Goal: Transaction & Acquisition: Purchase product/service

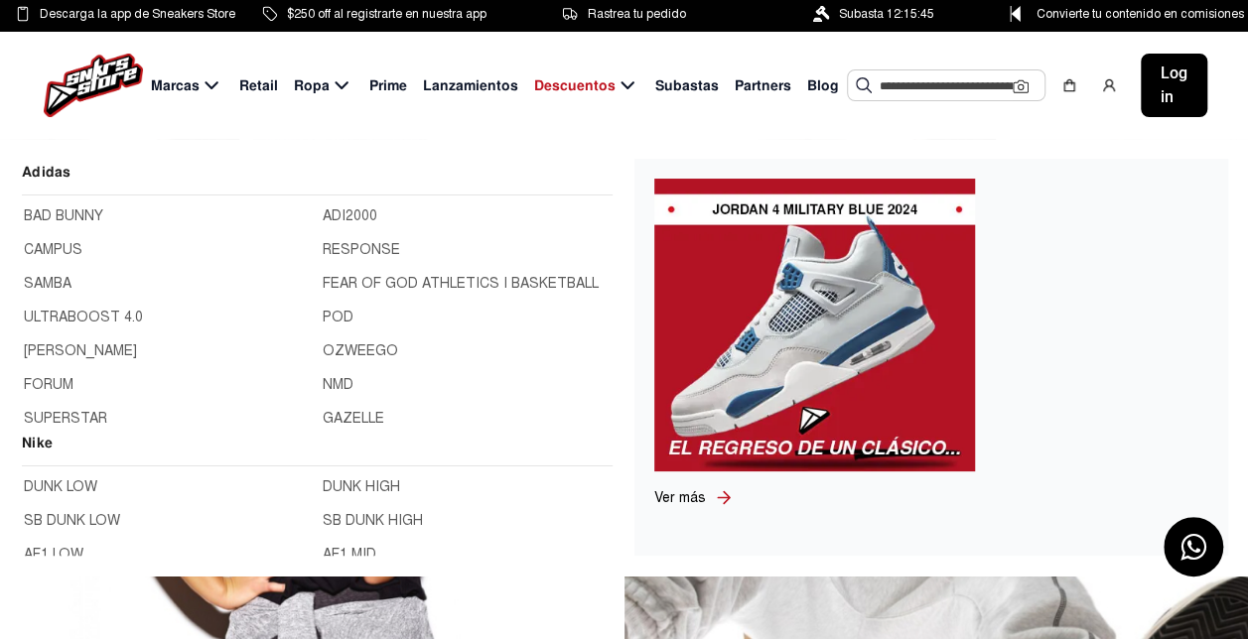
drag, startPoint x: 212, startPoint y: 85, endPoint x: 175, endPoint y: 91, distance: 38.2
click at [175, 91] on span "Marcas" at bounding box center [175, 85] width 49 height 21
click at [181, 85] on span "Marcas" at bounding box center [175, 85] width 49 height 21
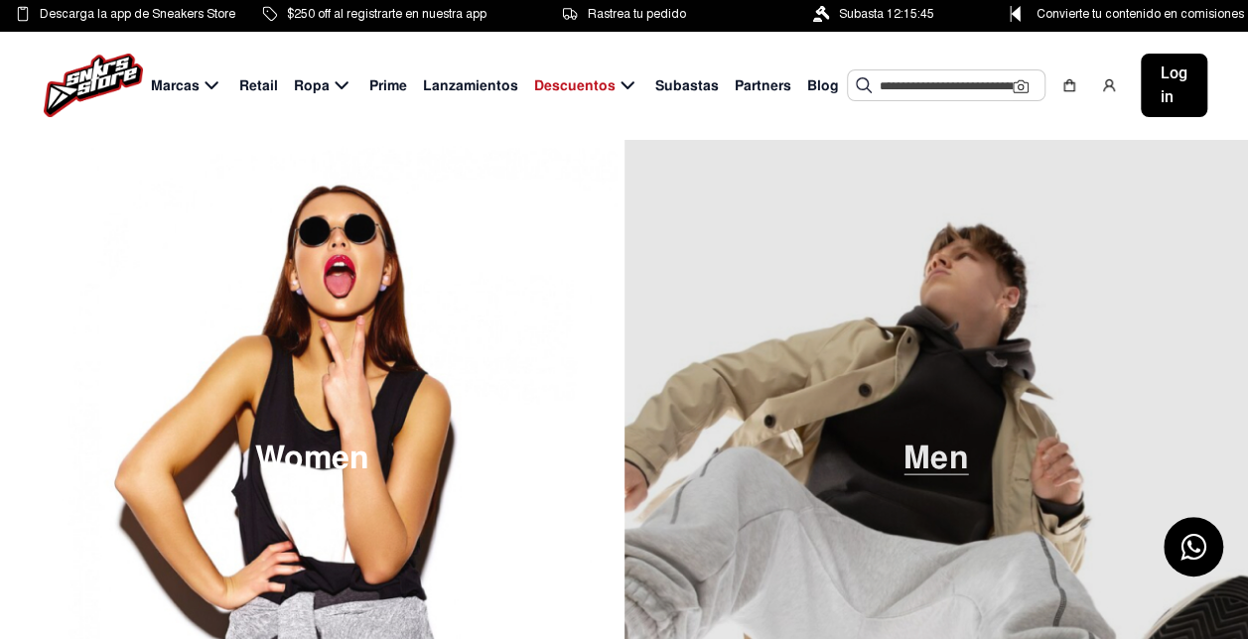
drag, startPoint x: 883, startPoint y: 87, endPoint x: 812, endPoint y: 256, distance: 182.9
click at [812, 256] on img at bounding box center [936, 458] width 624 height 639
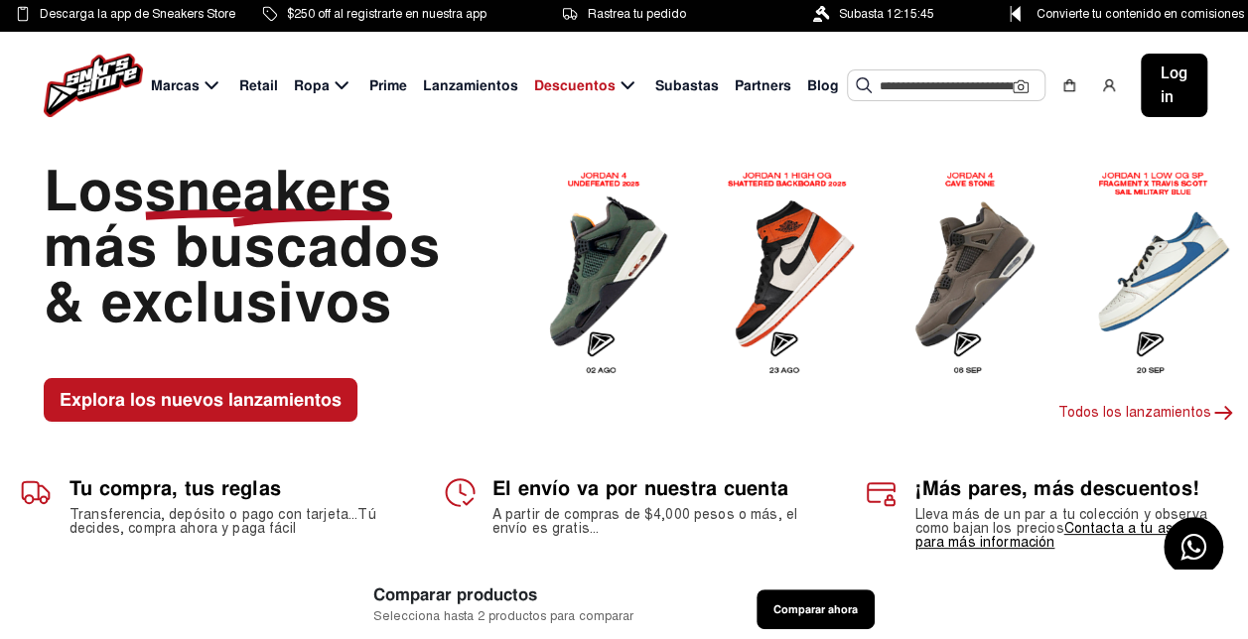
drag, startPoint x: 922, startPoint y: 86, endPoint x: 849, endPoint y: 116, distance: 79.3
click at [849, 101] on div "Sugerencias Tenis Yeezy Boost 350 V2 Cinder TENIS JORDAN 4 ORCHID Ver más" at bounding box center [946, 85] width 199 height 32
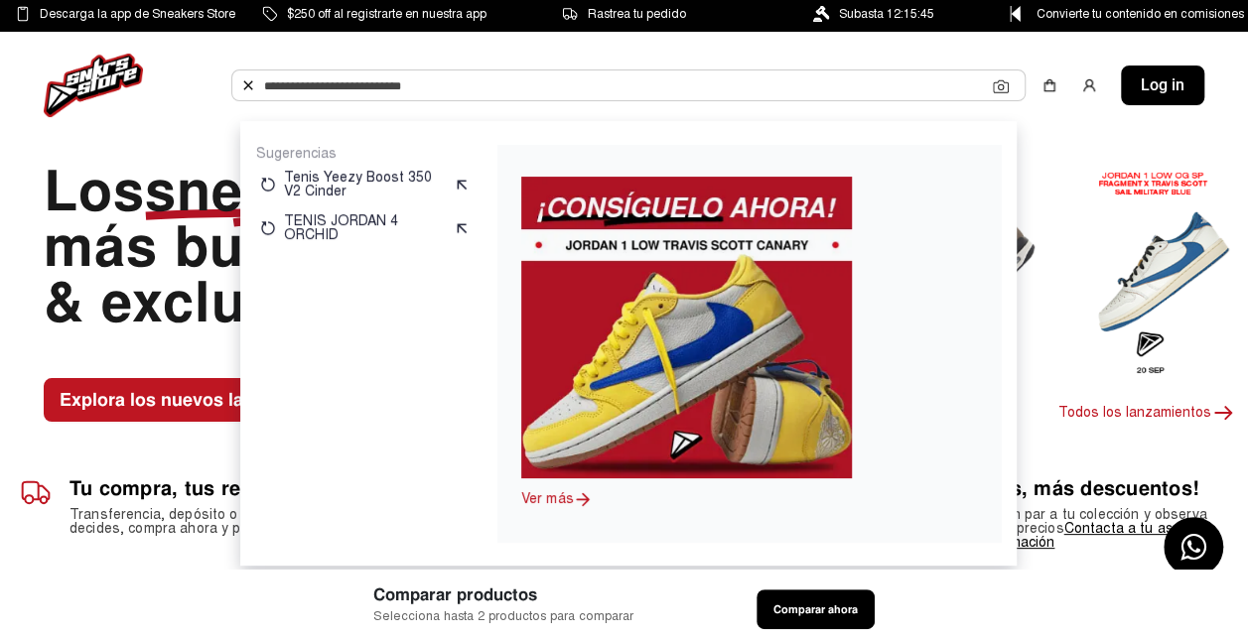
click at [447, 80] on input "text" at bounding box center [628, 85] width 729 height 30
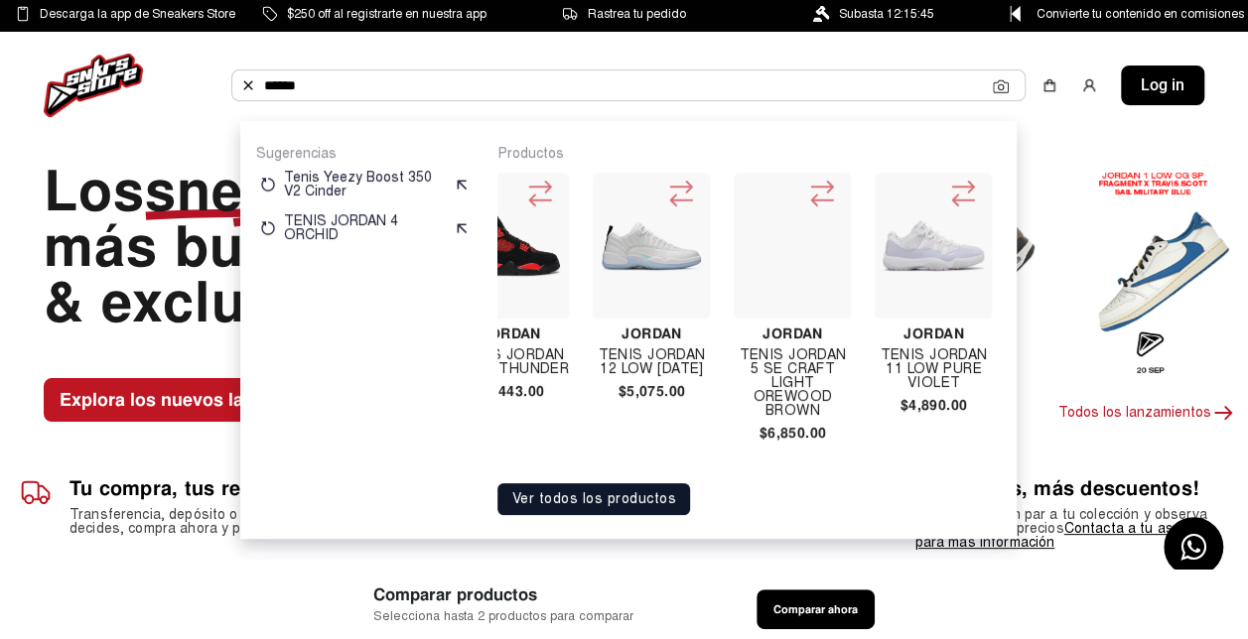
scroll to position [0, 1072]
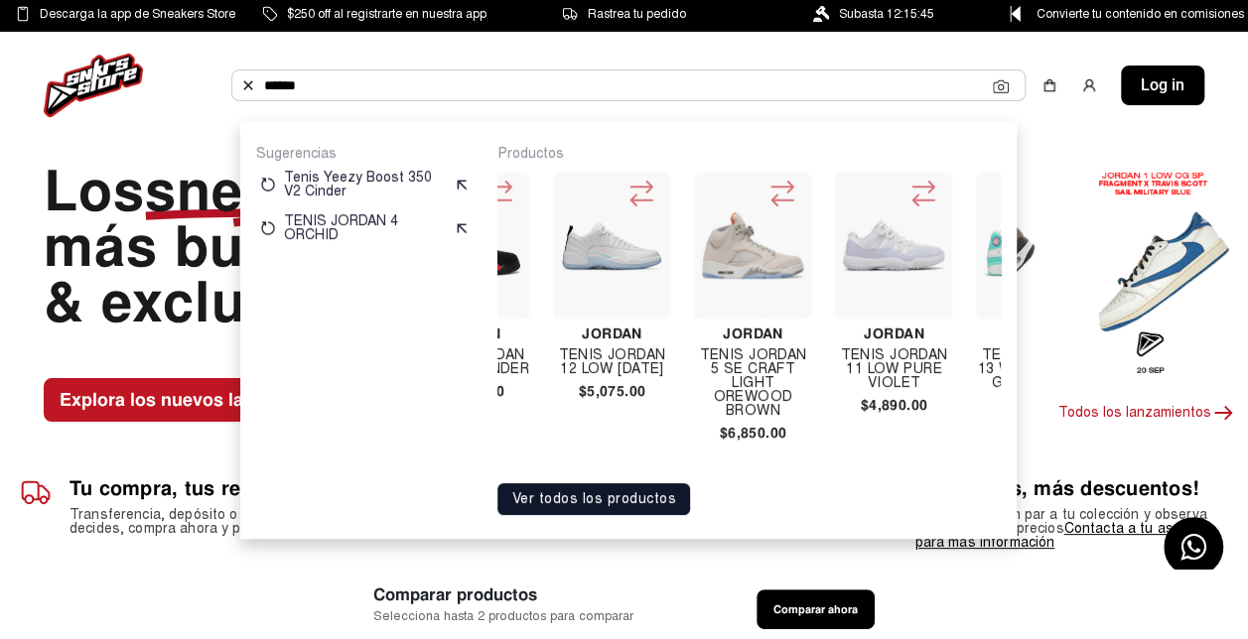
type input "******"
click at [940, 380] on h4 "Tenis Jordan 11 Low Pure Violet" at bounding box center [893, 369] width 117 height 42
drag, startPoint x: 940, startPoint y: 380, endPoint x: 908, endPoint y: 288, distance: 97.6
click at [940, 380] on h4 "Tenis Jordan 11 Low Pure Violet" at bounding box center [893, 369] width 117 height 42
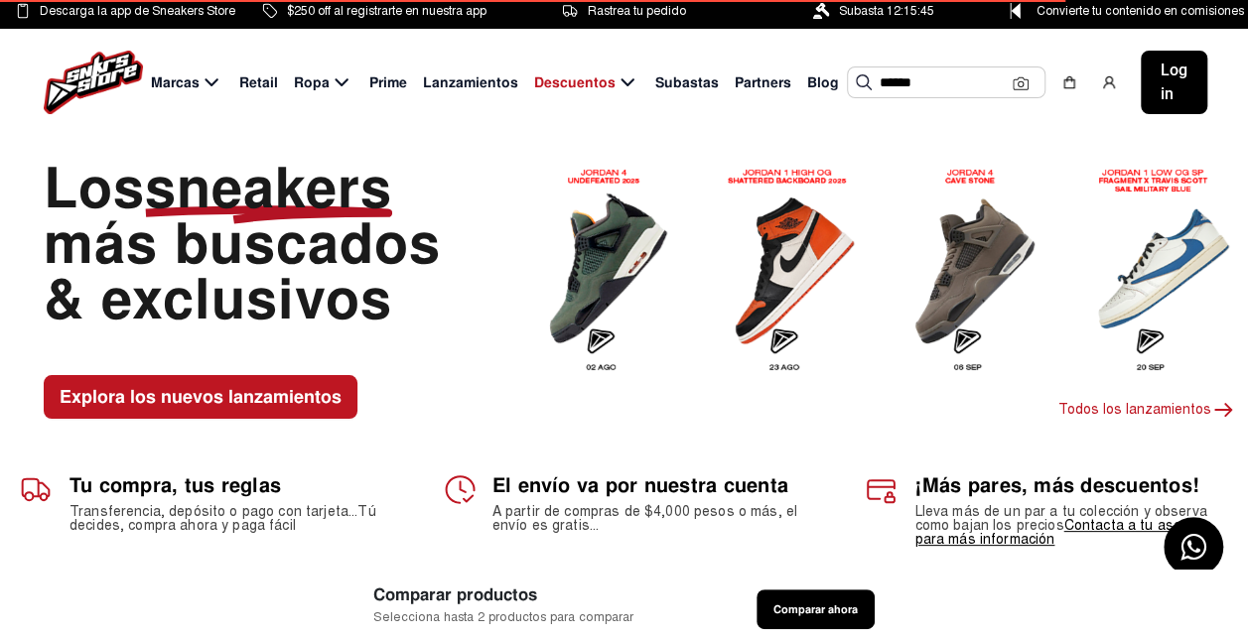
scroll to position [2, 0]
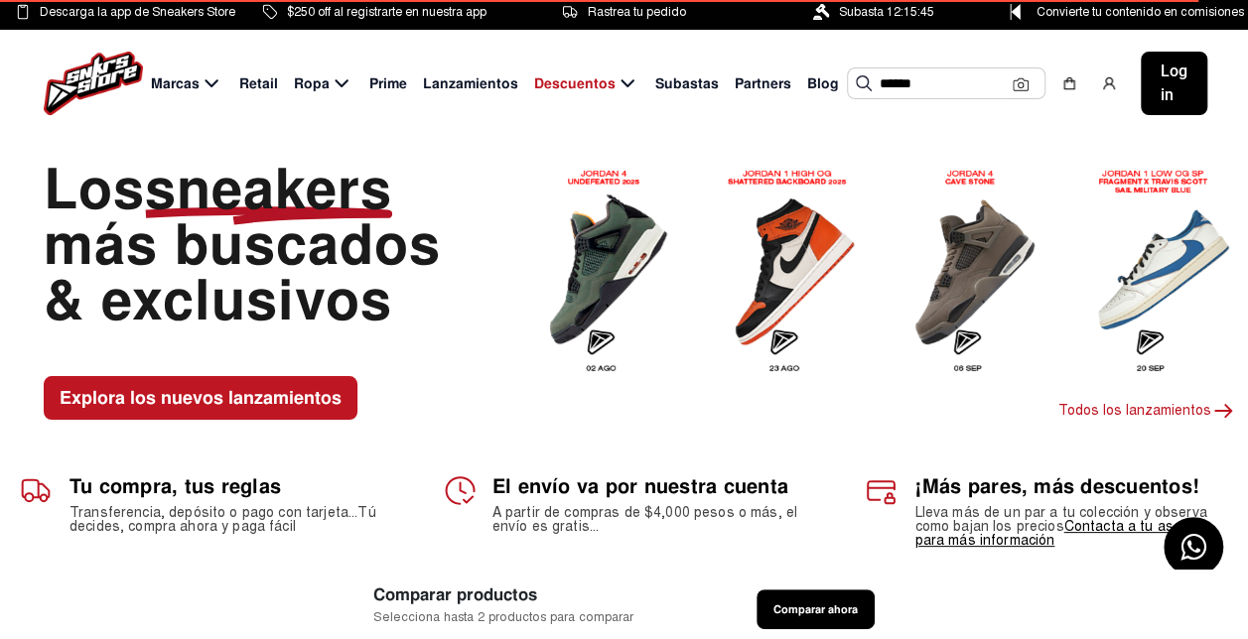
click at [920, 75] on input "******" at bounding box center [946, 83] width 133 height 30
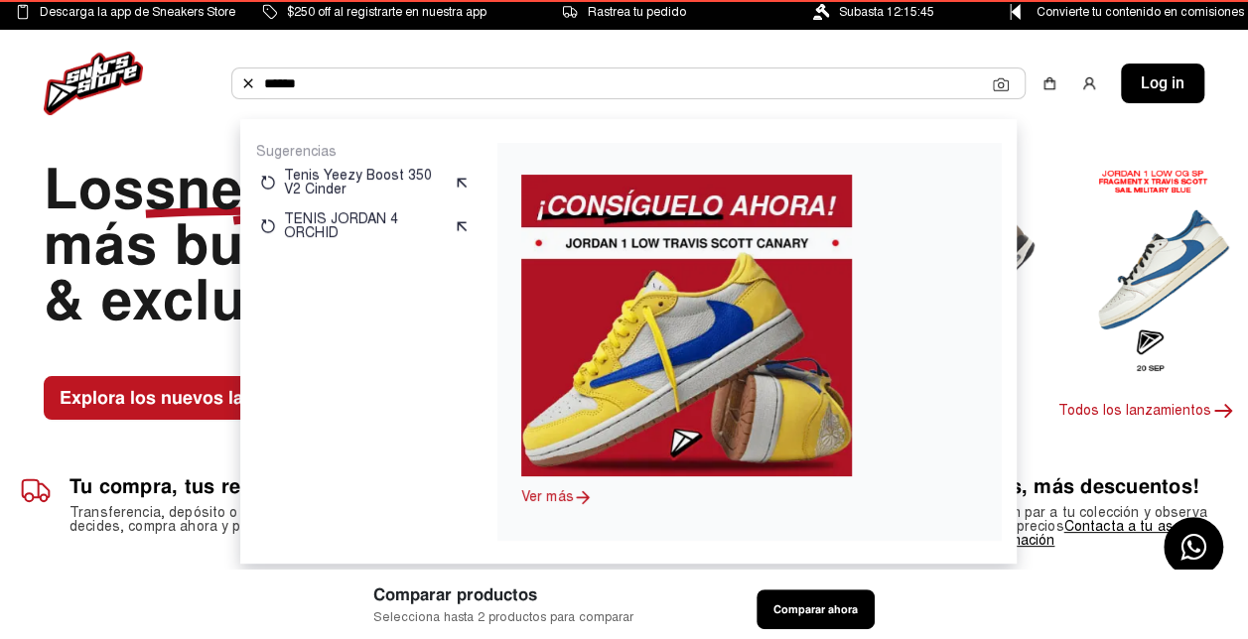
type input "******"
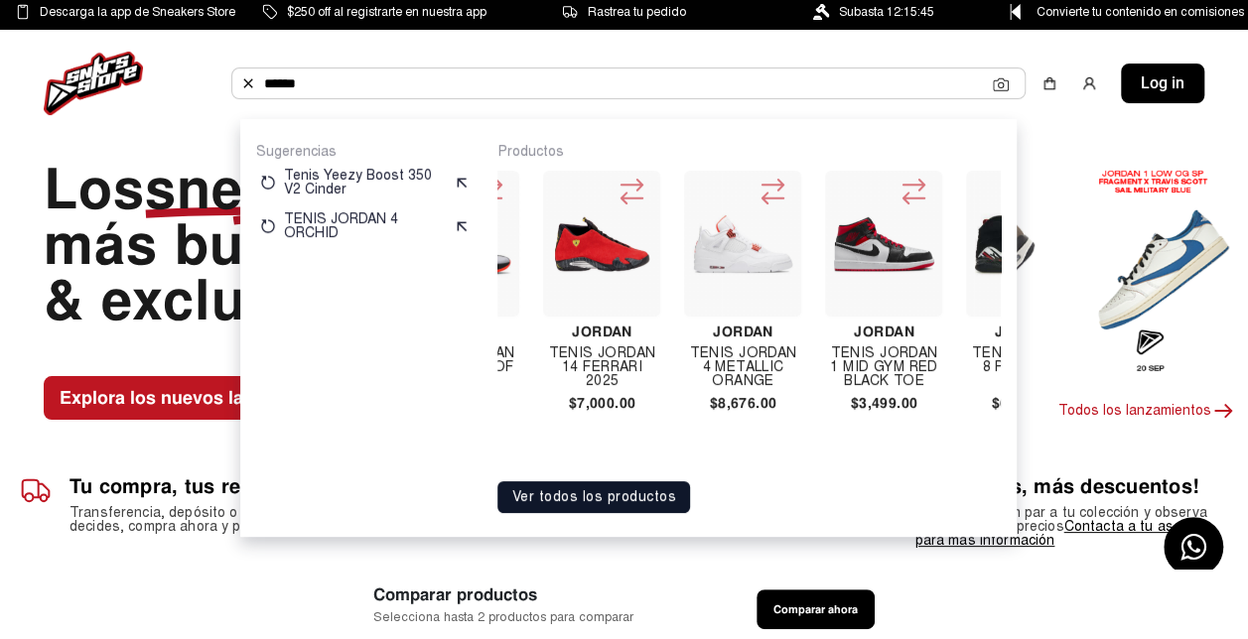
scroll to position [0, 1800]
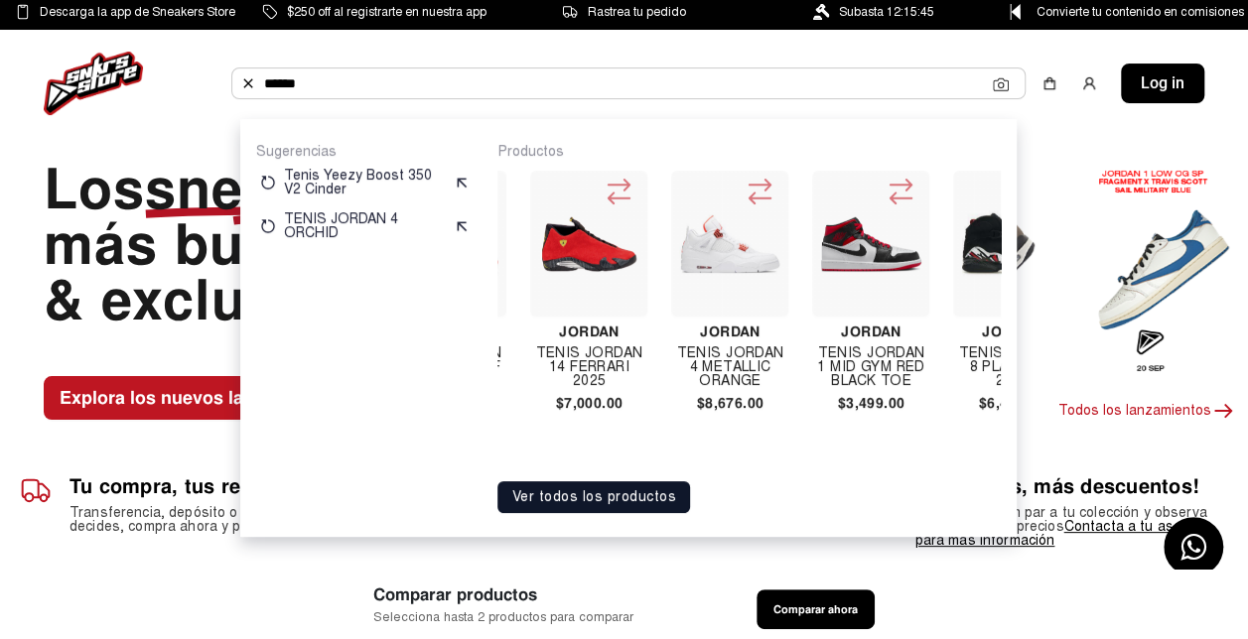
click at [992, 455] on div "[PERSON_NAME] Air [PERSON_NAME] 1 Mid Se Space Jam $4,220.00 [PERSON_NAME] 5 Of…" at bounding box center [748, 315] width 503 height 309
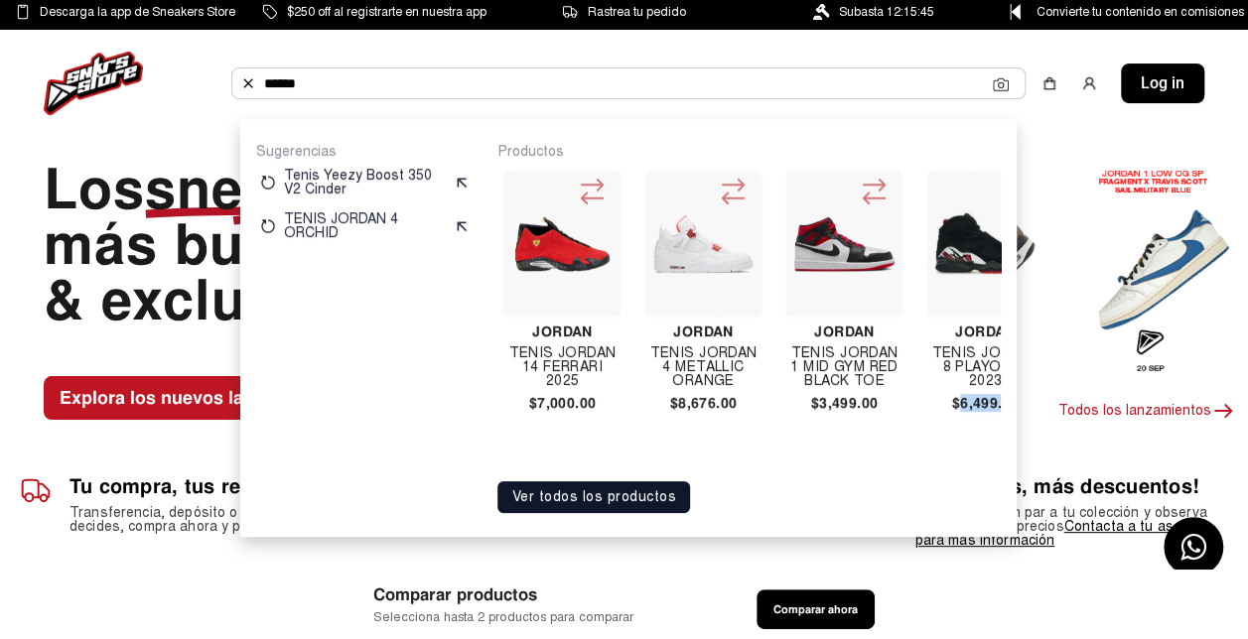
click at [992, 455] on div "[PERSON_NAME] Air [PERSON_NAME] 1 Mid Se Space Jam $4,220.00 [PERSON_NAME] 5 Of…" at bounding box center [748, 315] width 503 height 309
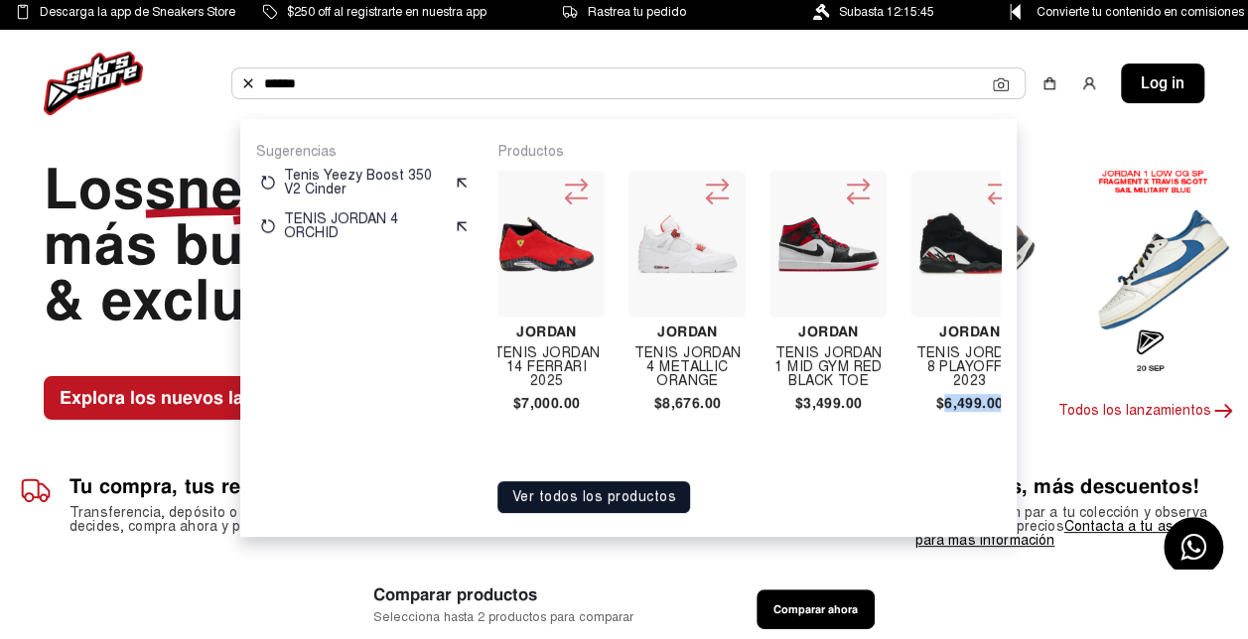
click at [992, 455] on div "[PERSON_NAME] Air [PERSON_NAME] 1 Mid Se Space Jam $4,220.00 [PERSON_NAME] 5 Of…" at bounding box center [748, 315] width 503 height 309
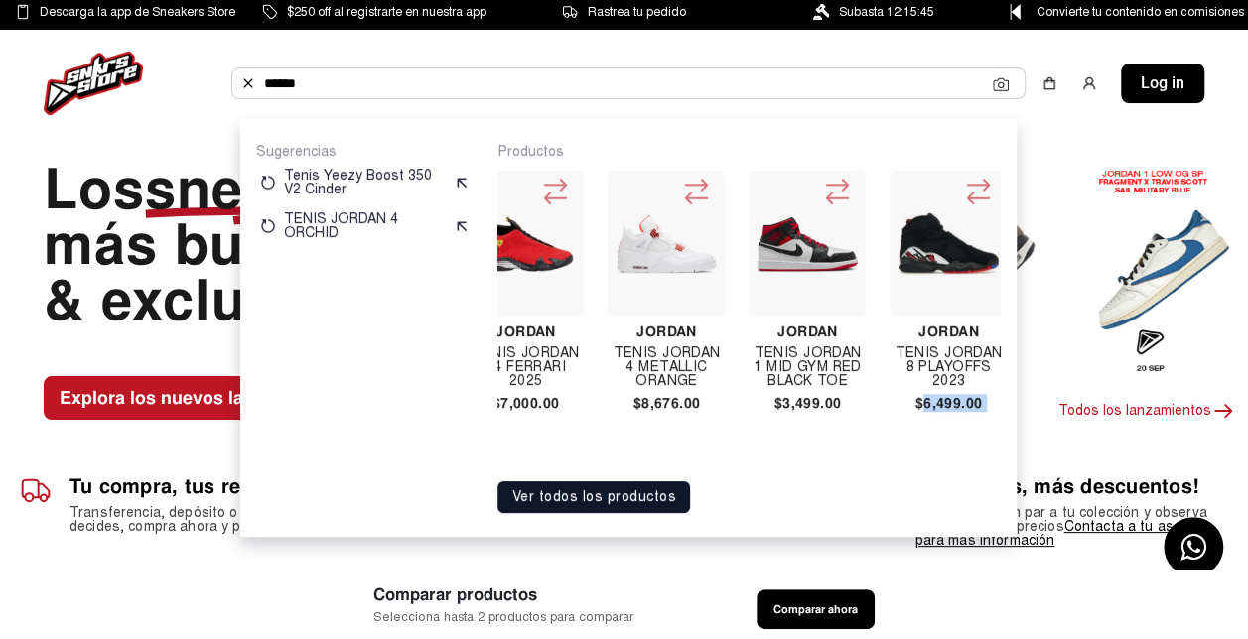
click at [992, 455] on div "[PERSON_NAME] Air [PERSON_NAME] 1 Mid Se Space Jam $4,220.00 [PERSON_NAME] 5 Of…" at bounding box center [748, 315] width 503 height 309
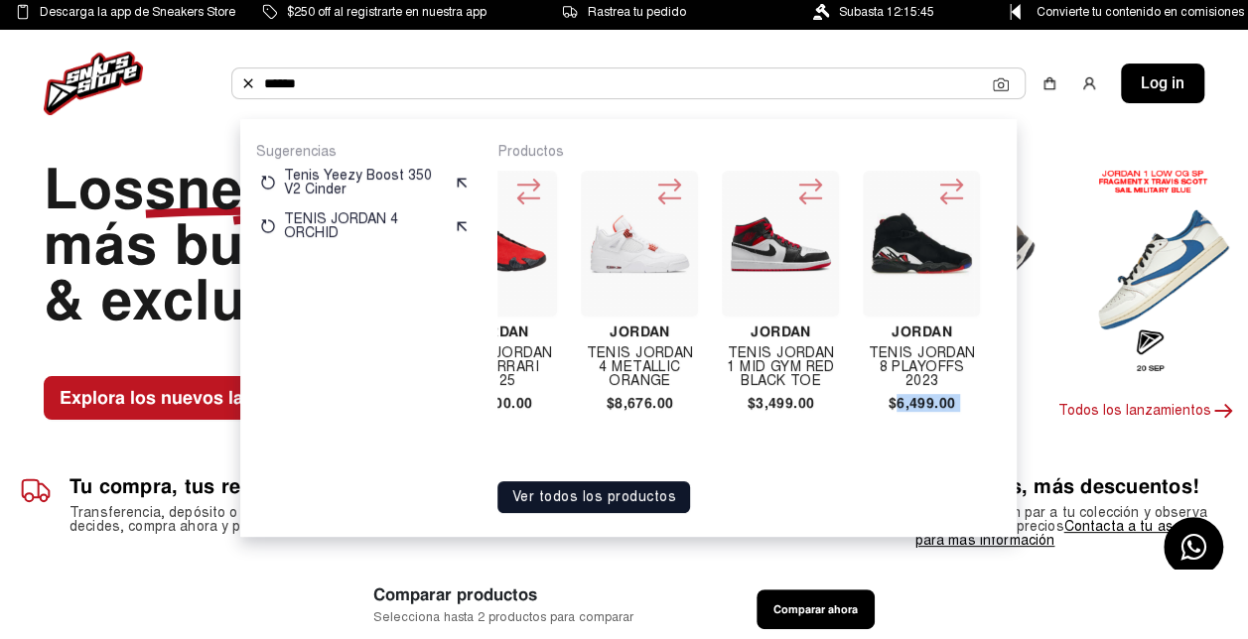
click at [992, 455] on div "[PERSON_NAME] Air [PERSON_NAME] 1 Mid Se Space Jam $4,220.00 [PERSON_NAME] 5 Of…" at bounding box center [748, 315] width 503 height 309
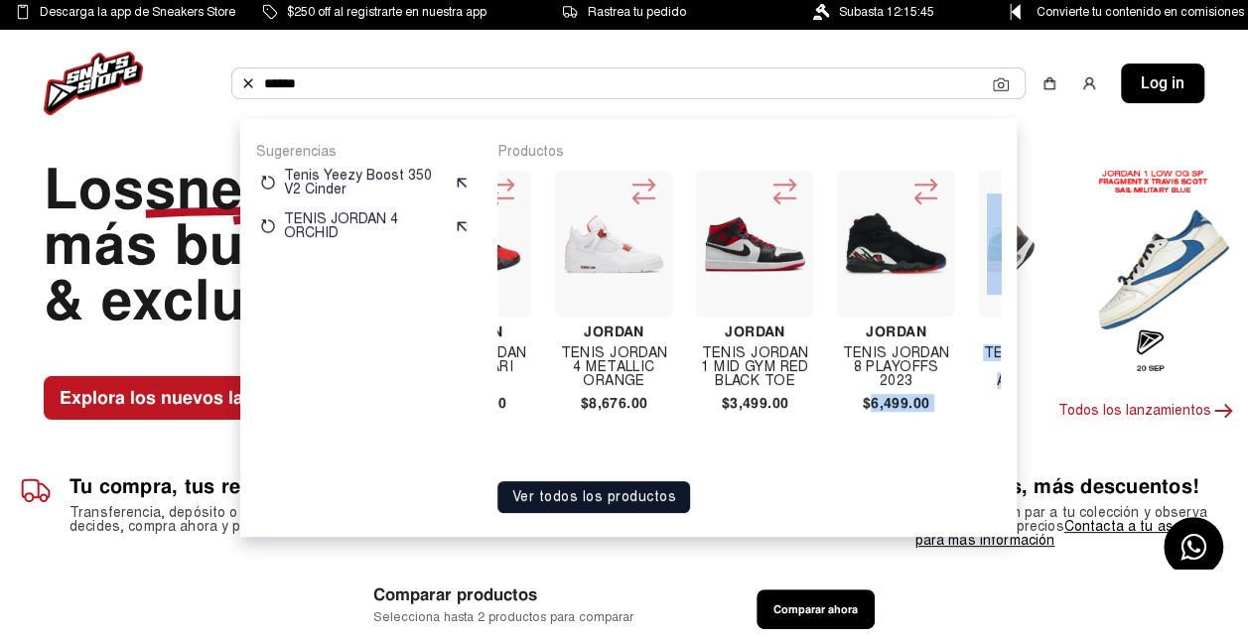
click at [990, 456] on div "[PERSON_NAME] Air [PERSON_NAME] 1 Mid Se Space Jam $4,220.00 [PERSON_NAME] 5 Of…" at bounding box center [748, 315] width 503 height 309
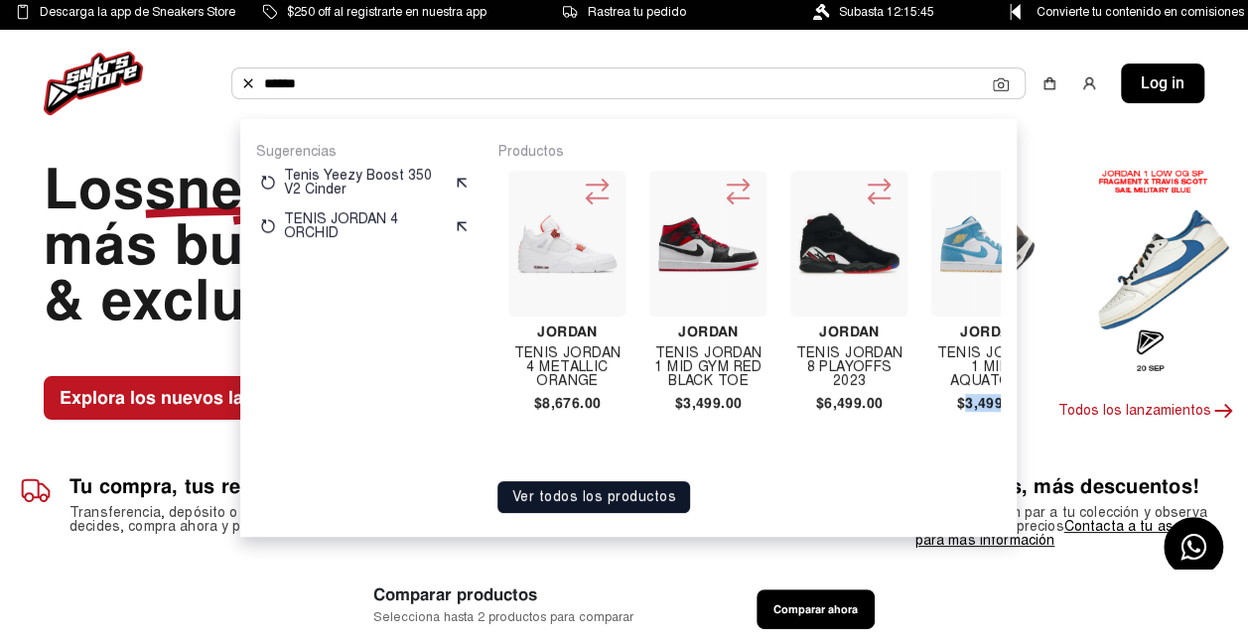
click at [990, 456] on div "[PERSON_NAME] Air [PERSON_NAME] 1 Mid Se Space Jam $4,220.00 [PERSON_NAME] 5 Of…" at bounding box center [748, 315] width 503 height 309
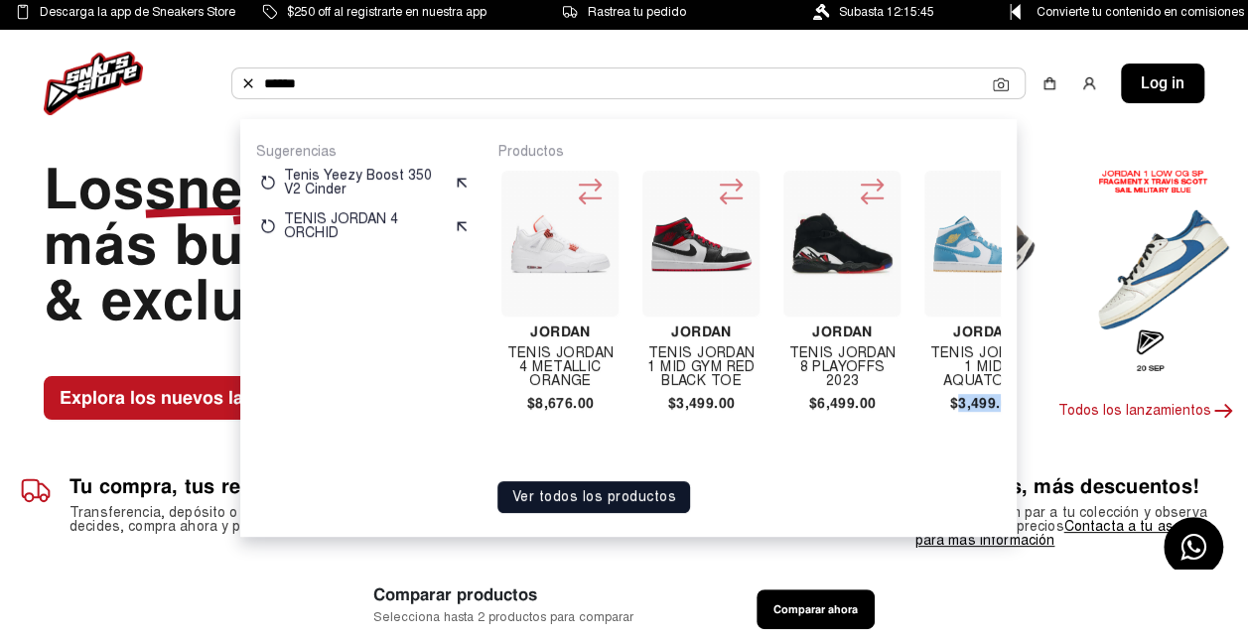
click at [990, 456] on div "[PERSON_NAME] Air [PERSON_NAME] 1 Mid Se Space Jam $4,220.00 [PERSON_NAME] 5 Of…" at bounding box center [748, 315] width 503 height 309
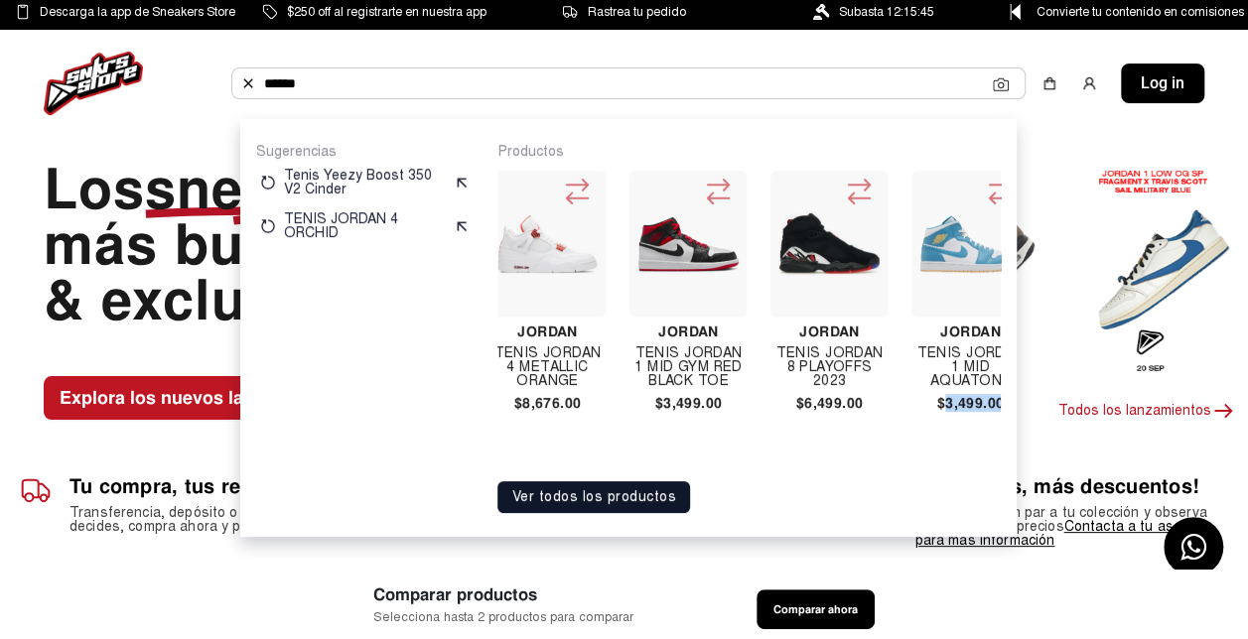
click at [990, 456] on div "[PERSON_NAME] Air [PERSON_NAME] 1 Mid Se Space Jam $4,220.00 [PERSON_NAME] 5 Of…" at bounding box center [748, 315] width 503 height 309
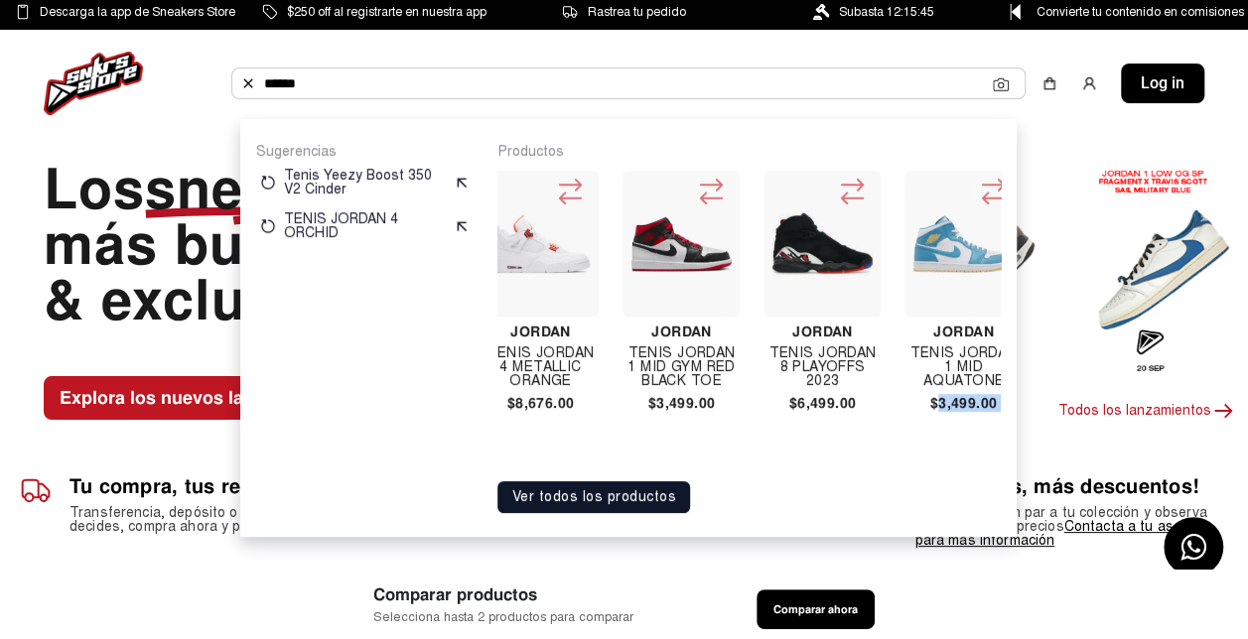
click at [990, 456] on div "[PERSON_NAME] Air [PERSON_NAME] 1 Mid Se Space Jam $4,220.00 [PERSON_NAME] 5 Of…" at bounding box center [748, 315] width 503 height 309
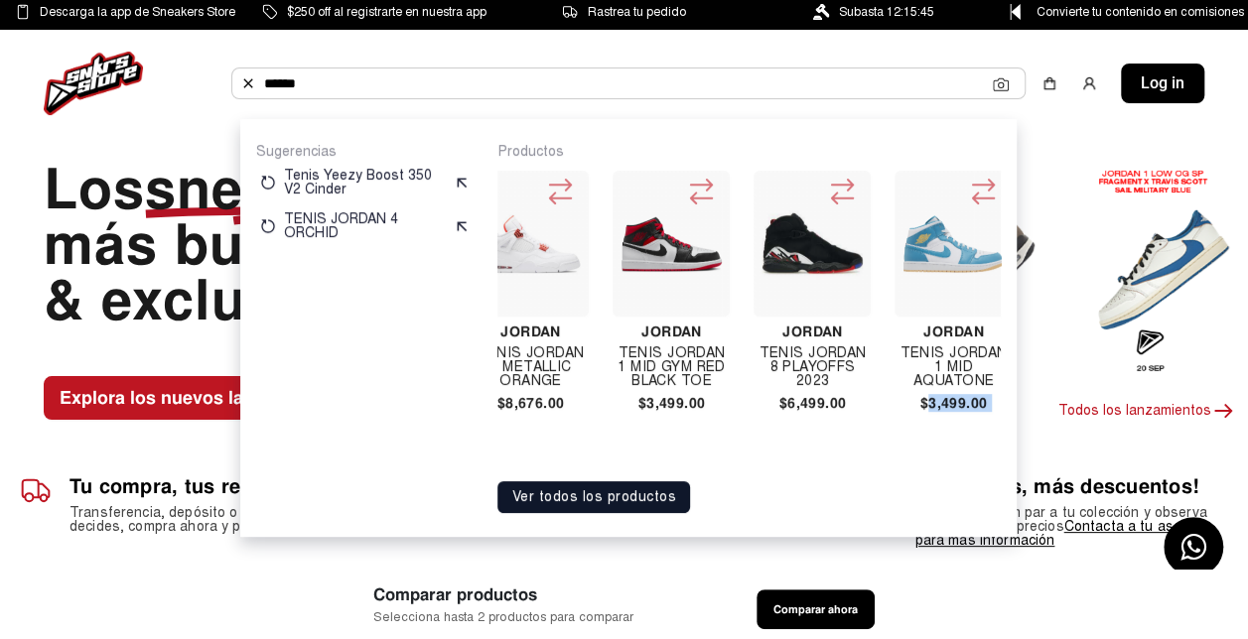
click at [990, 456] on div "[PERSON_NAME] Air [PERSON_NAME] 1 Mid Se Space Jam $4,220.00 [PERSON_NAME] 5 Of…" at bounding box center [748, 315] width 503 height 309
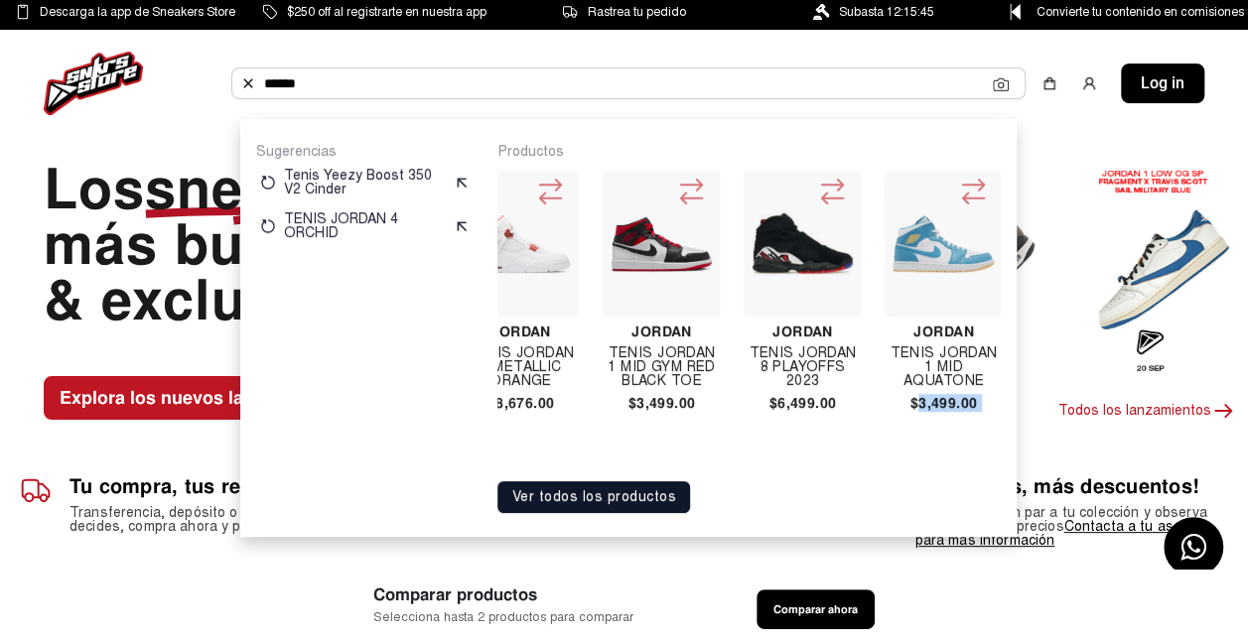
click at [990, 456] on div "[PERSON_NAME] Air [PERSON_NAME] 1 Mid Se Space Jam $4,220.00 [PERSON_NAME] 5 Of…" at bounding box center [748, 315] width 503 height 309
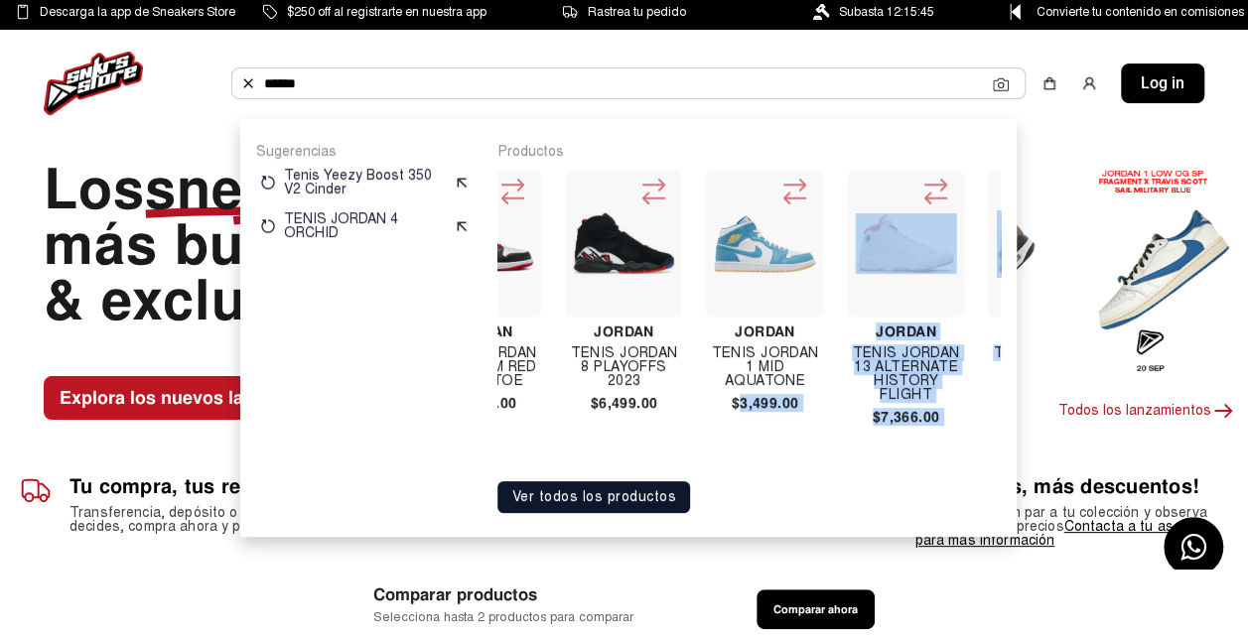
scroll to position [0, 2231]
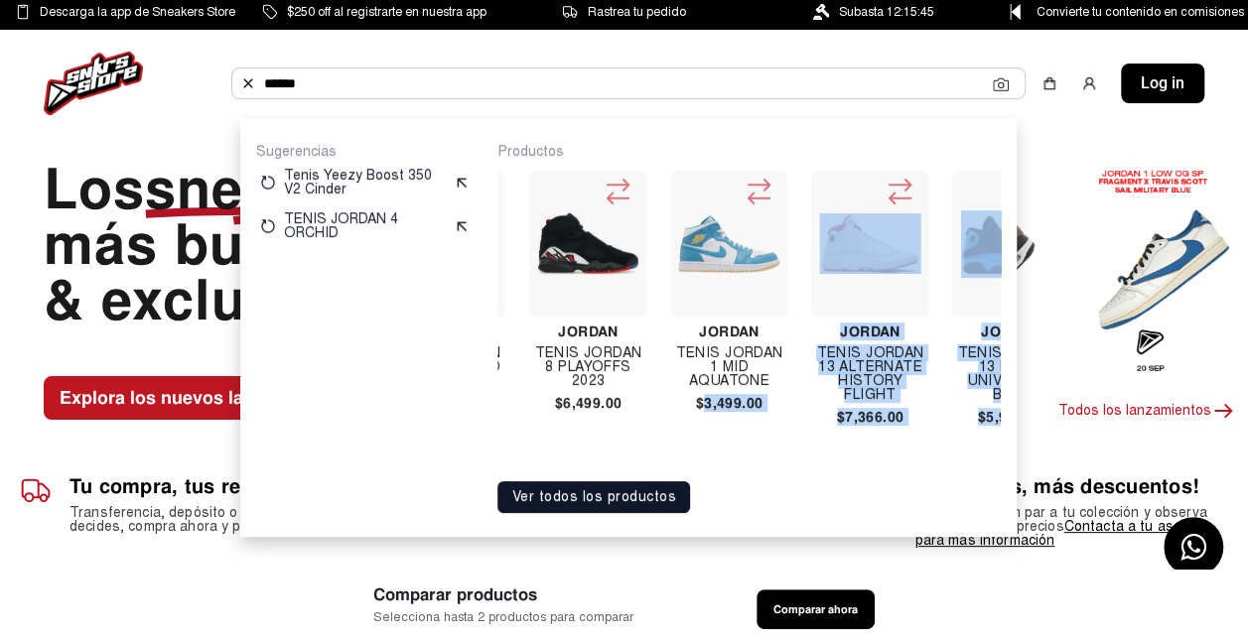
click at [990, 456] on div "[PERSON_NAME] Air [PERSON_NAME] 1 Mid Se Space Jam $4,220.00 [PERSON_NAME] 5 Of…" at bounding box center [748, 315] width 503 height 309
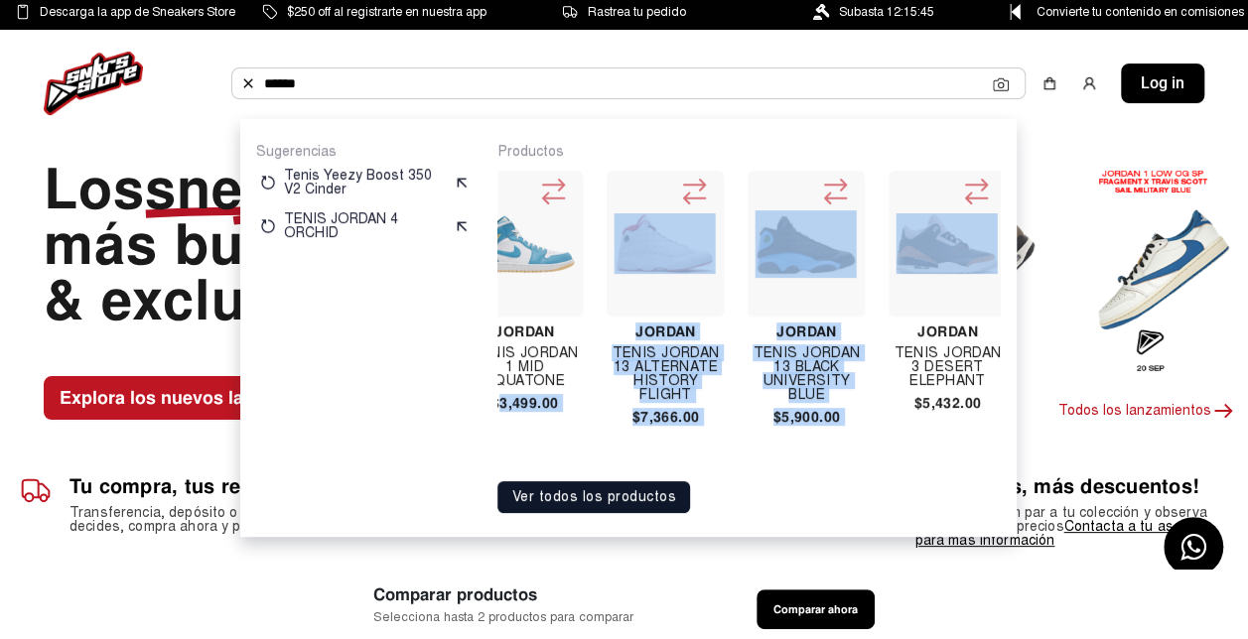
scroll to position [0, 2429]
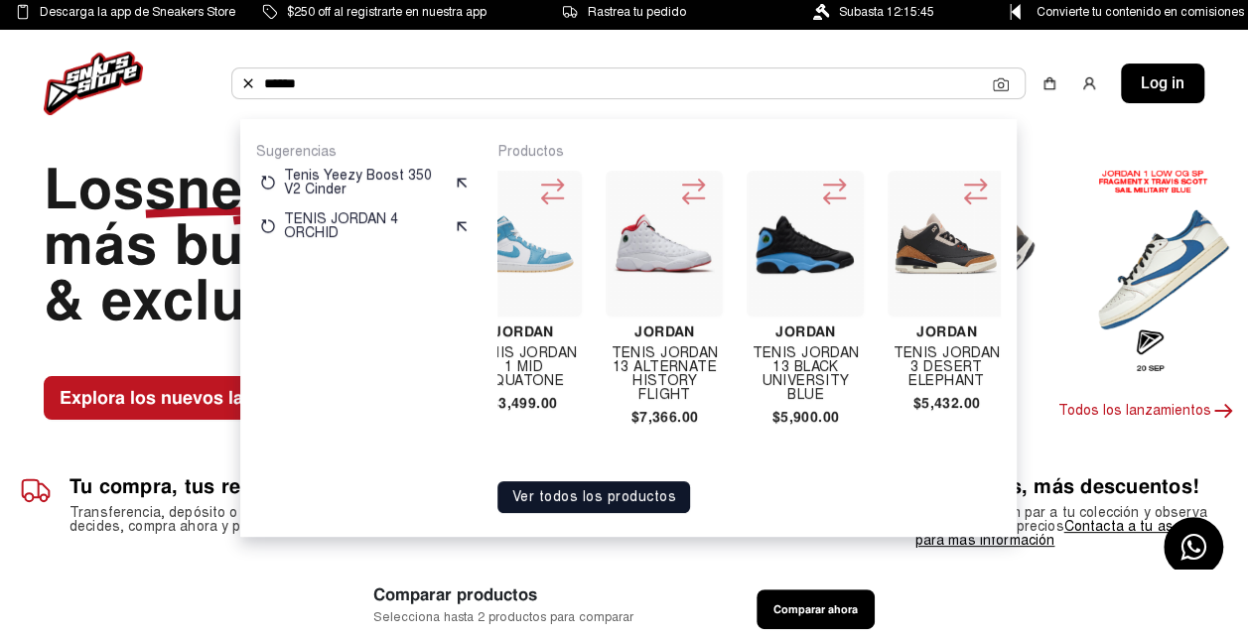
click at [795, 144] on p "Productos" at bounding box center [748, 152] width 503 height 18
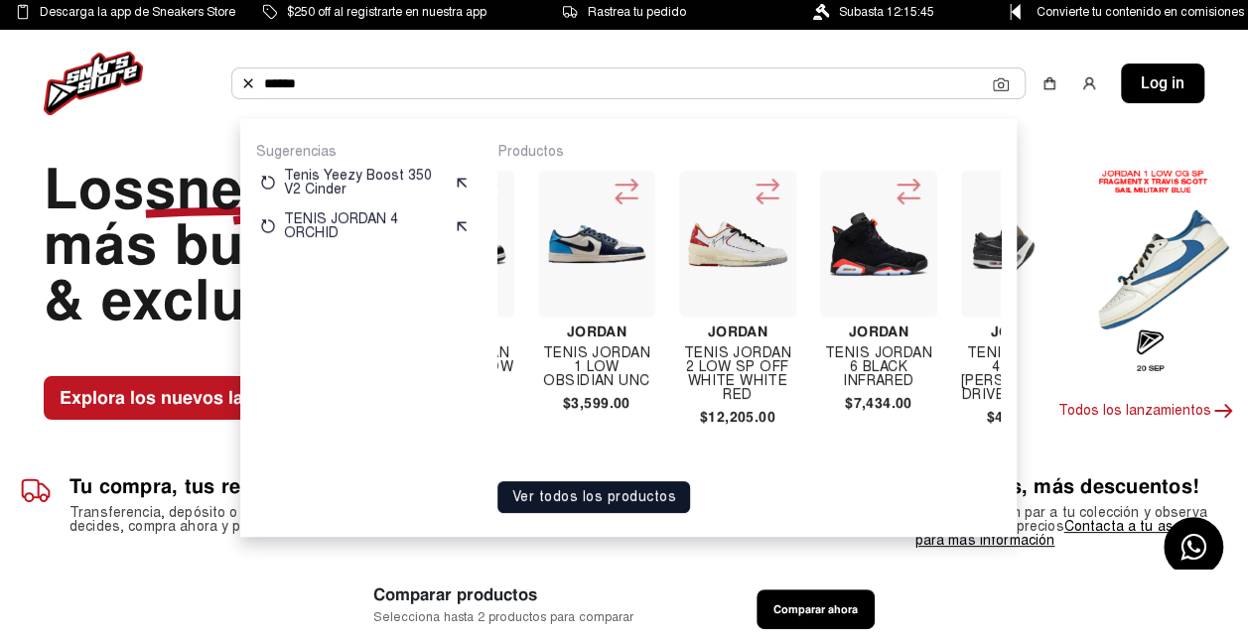
scroll to position [0, 8039]
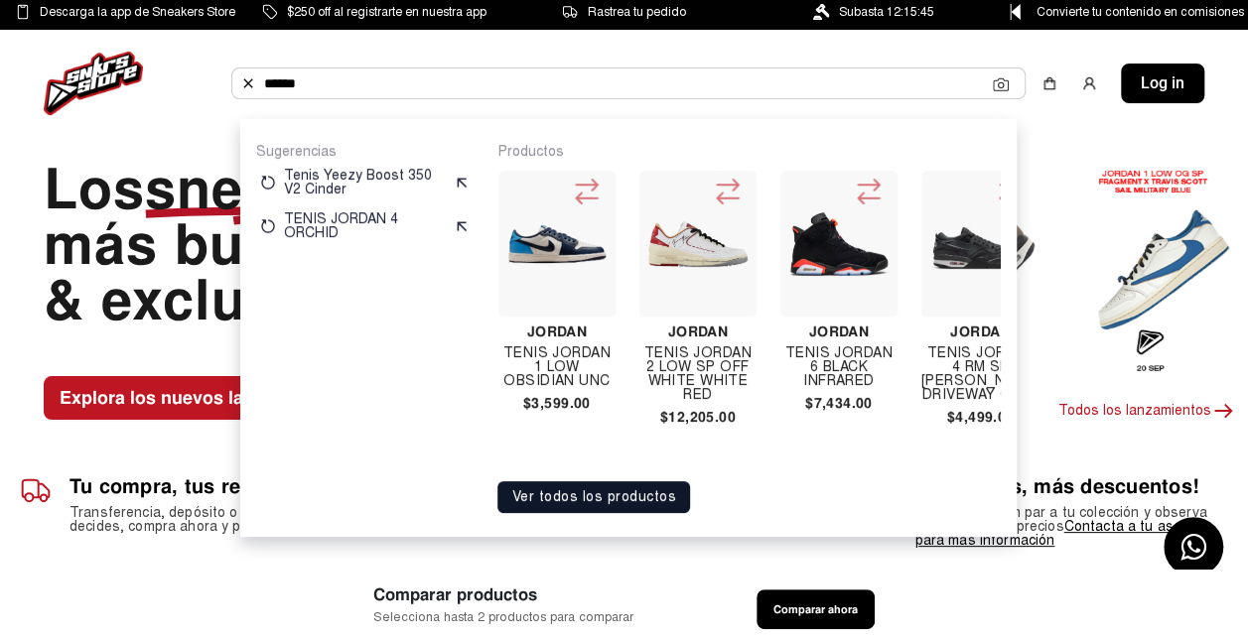
click at [977, 473] on div "Productos [PERSON_NAME] Air [PERSON_NAME] 1 Mid Se Space Jam $4,220.00 [PERSON_…" at bounding box center [748, 328] width 503 height 370
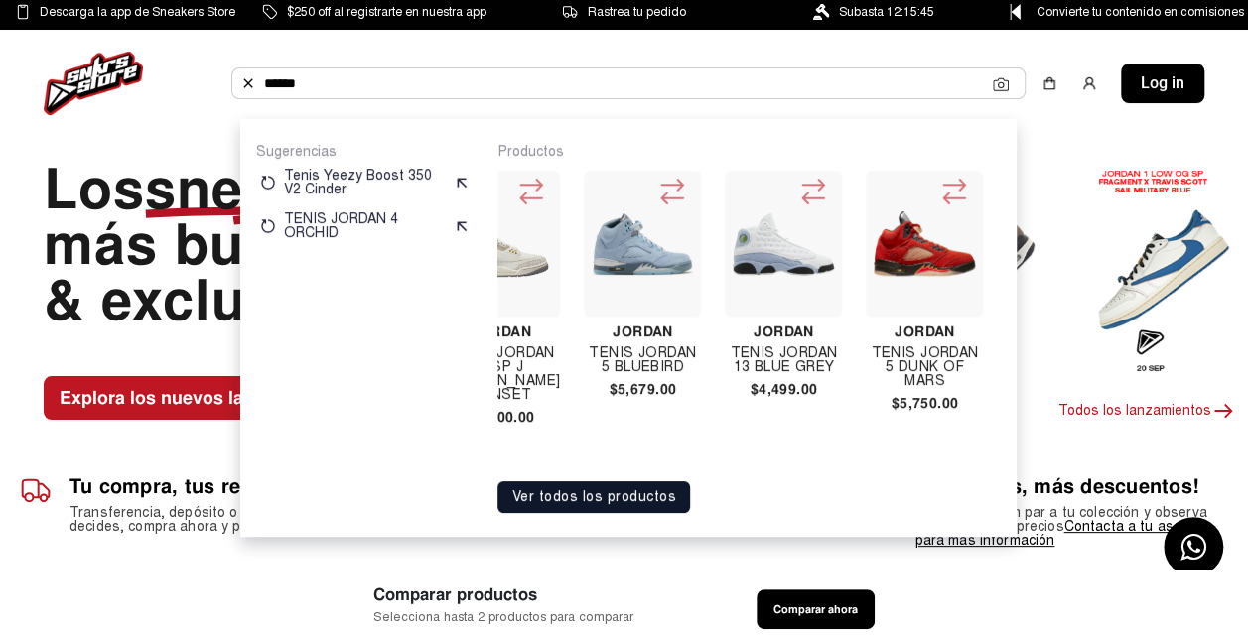
scroll to position [0, 19747]
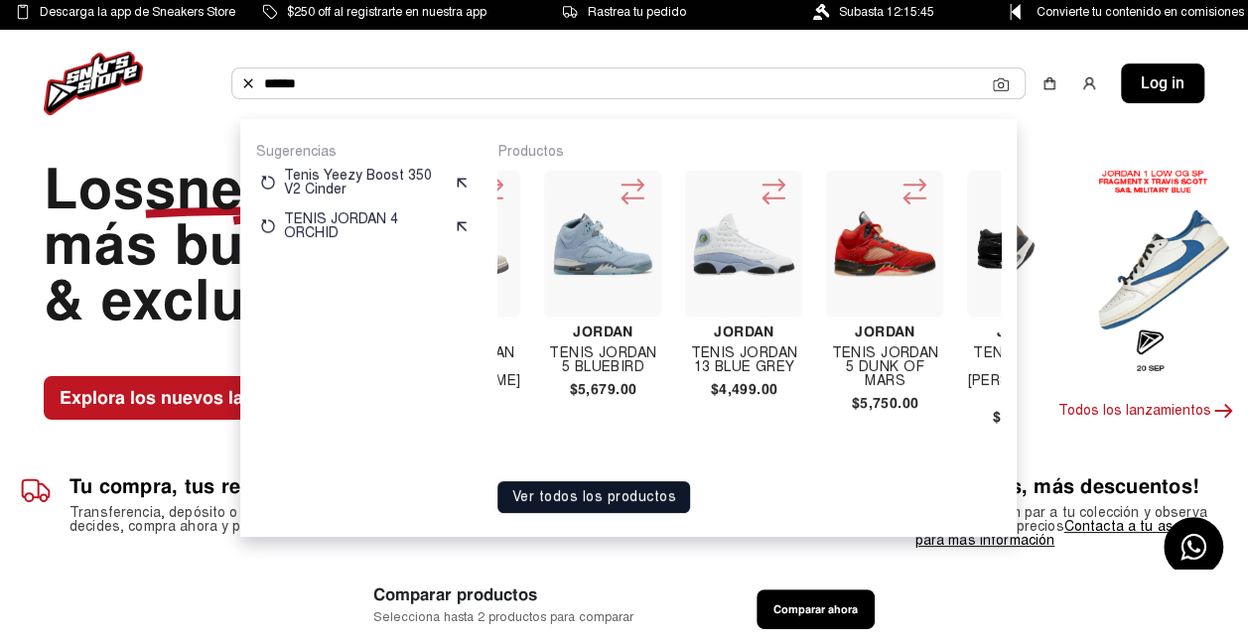
click at [731, 38] on div "Marcas Retail Ropa Prime Lanzamientos Descuentos Subastas Partners Blog ****** …" at bounding box center [624, 83] width 1248 height 107
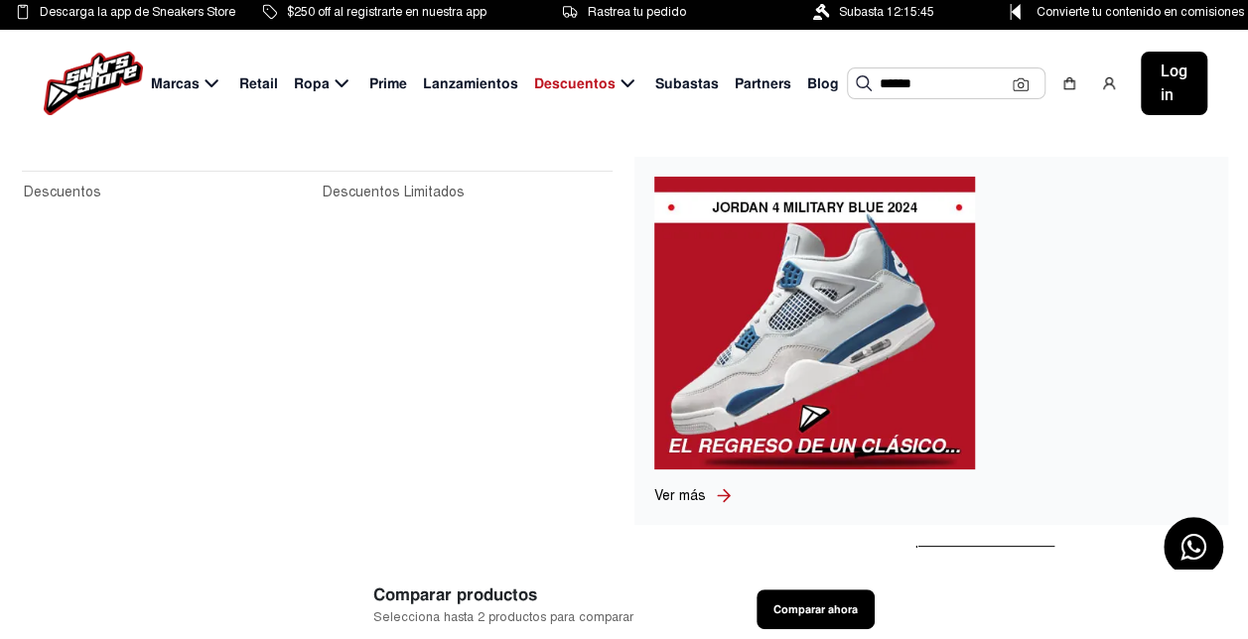
click at [606, 87] on span "Descuentos" at bounding box center [574, 83] width 81 height 21
click at [625, 87] on icon at bounding box center [627, 83] width 24 height 25
click at [583, 83] on span "Descuentos" at bounding box center [574, 83] width 81 height 21
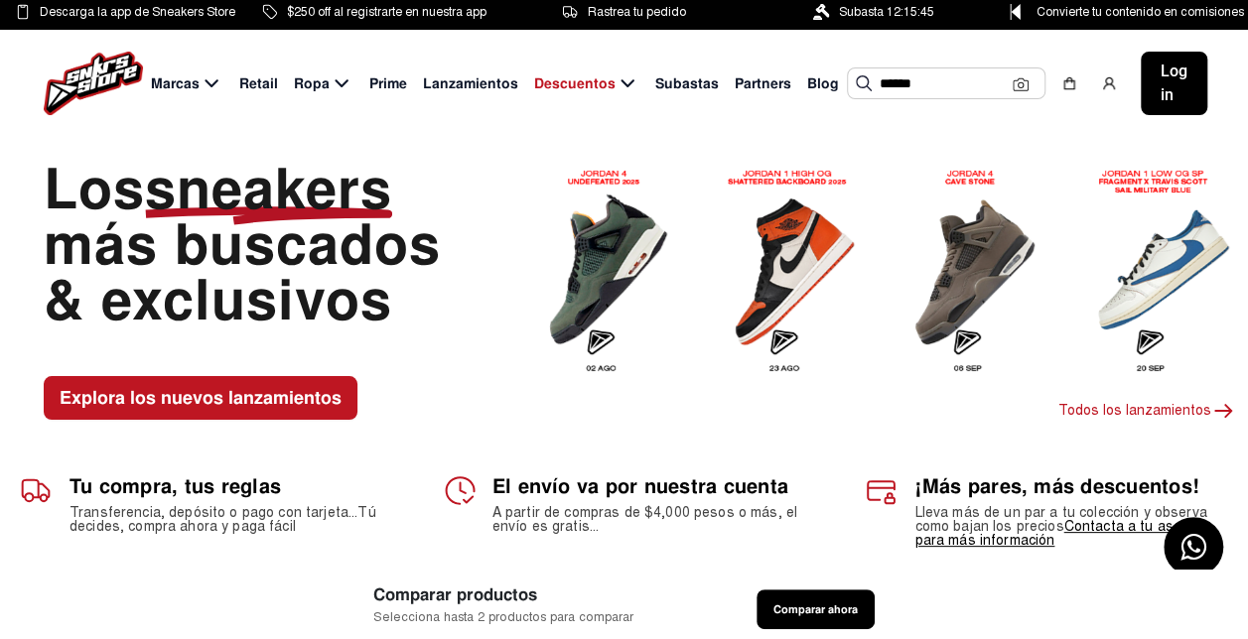
drag, startPoint x: 583, startPoint y: 83, endPoint x: 573, endPoint y: 78, distance: 11.1
click at [573, 78] on span "Descuentos" at bounding box center [574, 83] width 81 height 21
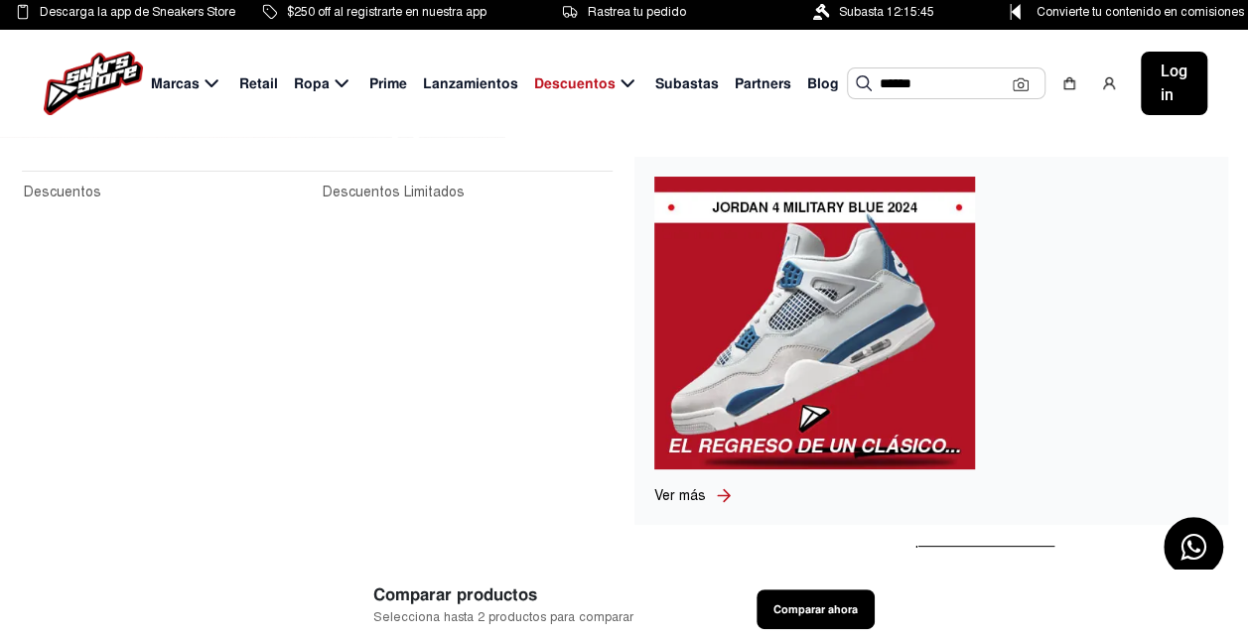
click at [68, 189] on link "Descuentos" at bounding box center [167, 193] width 287 height 22
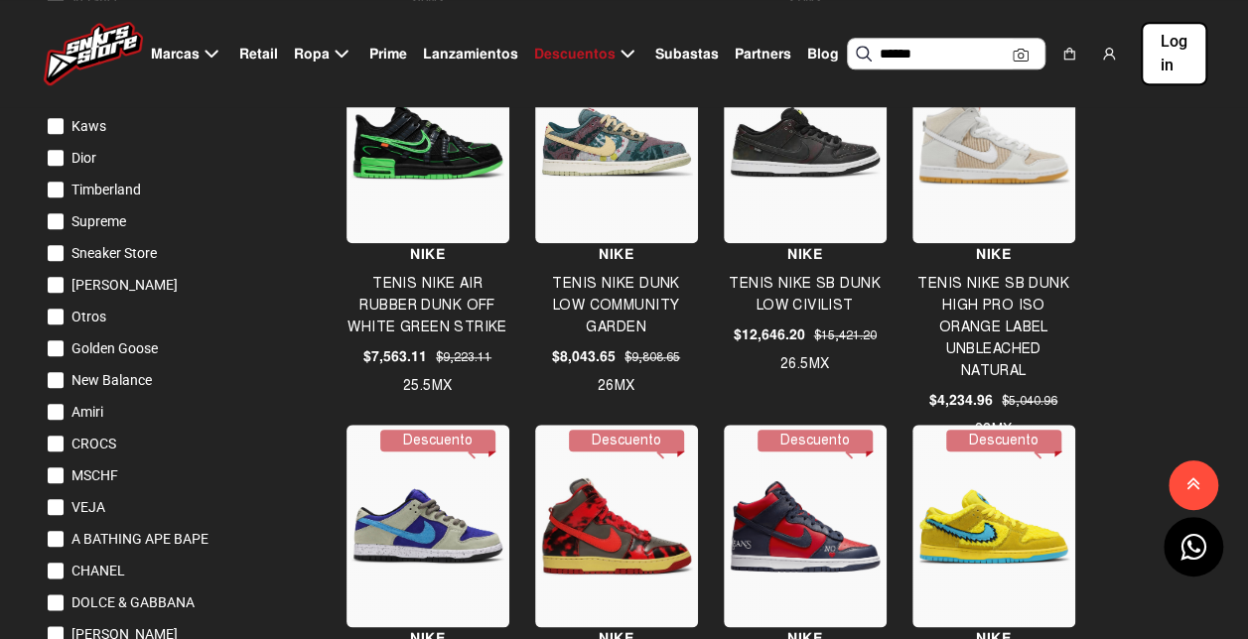
scroll to position [794, 0]
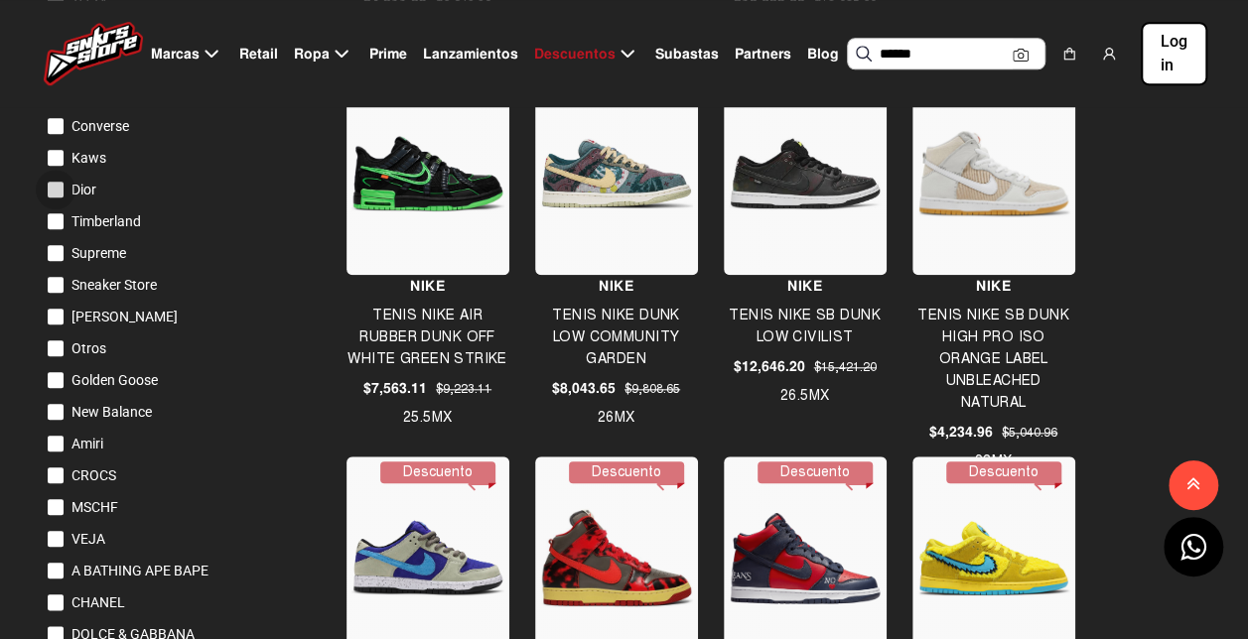
click at [57, 187] on div at bounding box center [56, 190] width 16 height 16
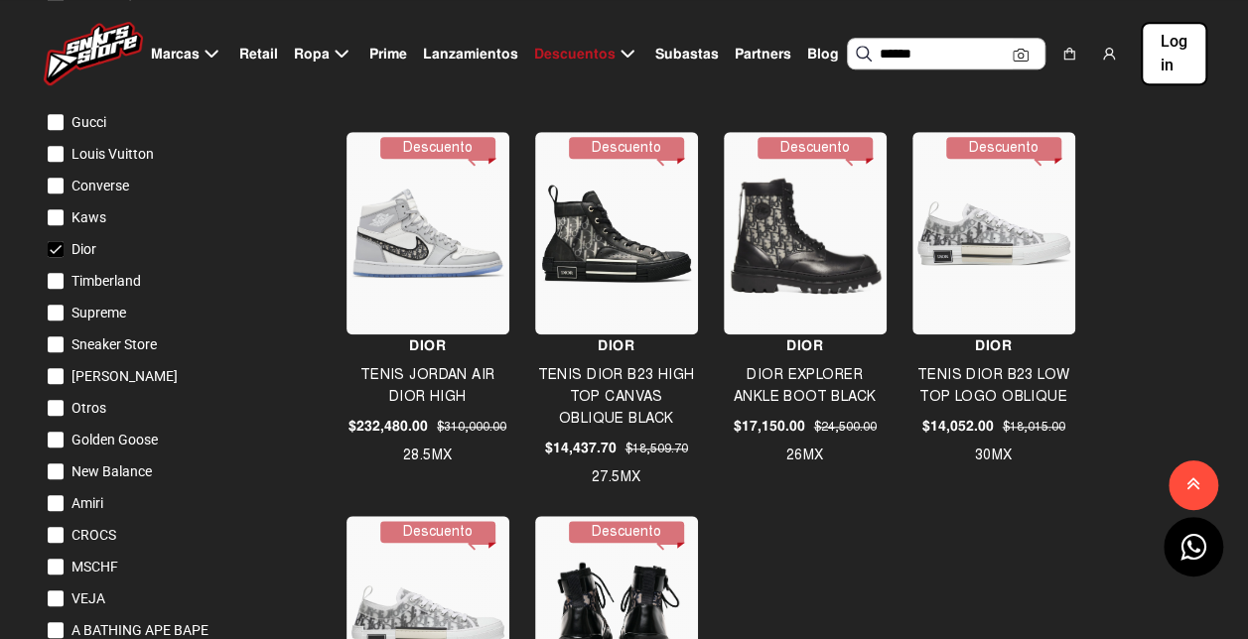
scroll to position [695, 0]
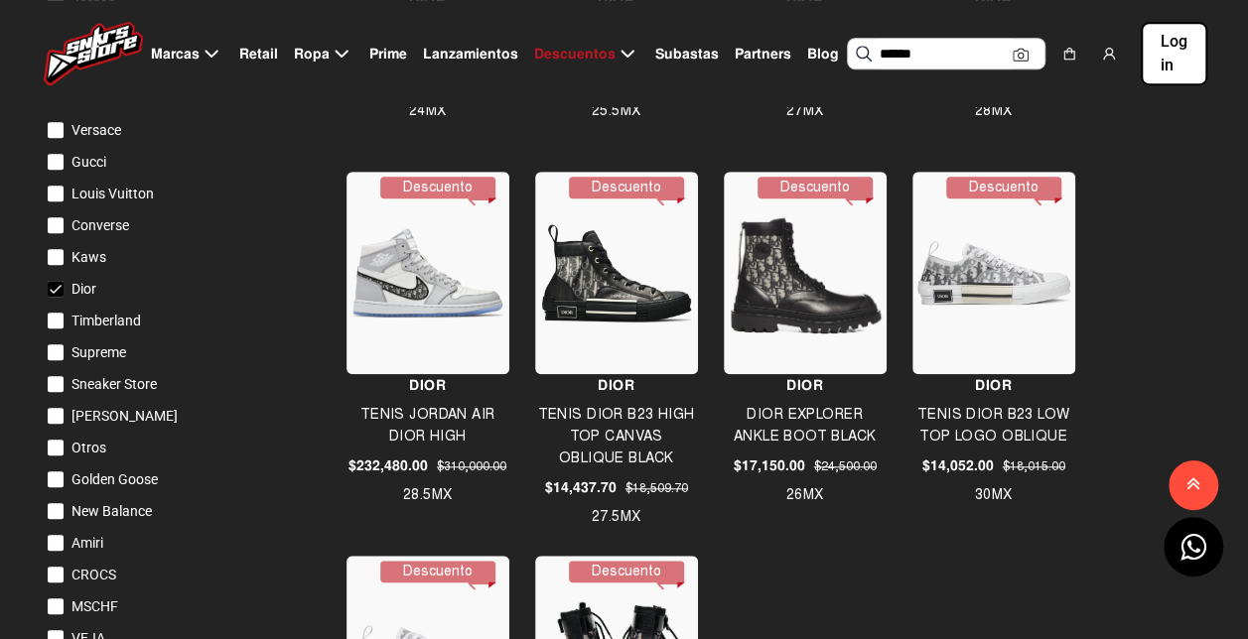
click at [52, 288] on div at bounding box center [56, 289] width 16 height 16
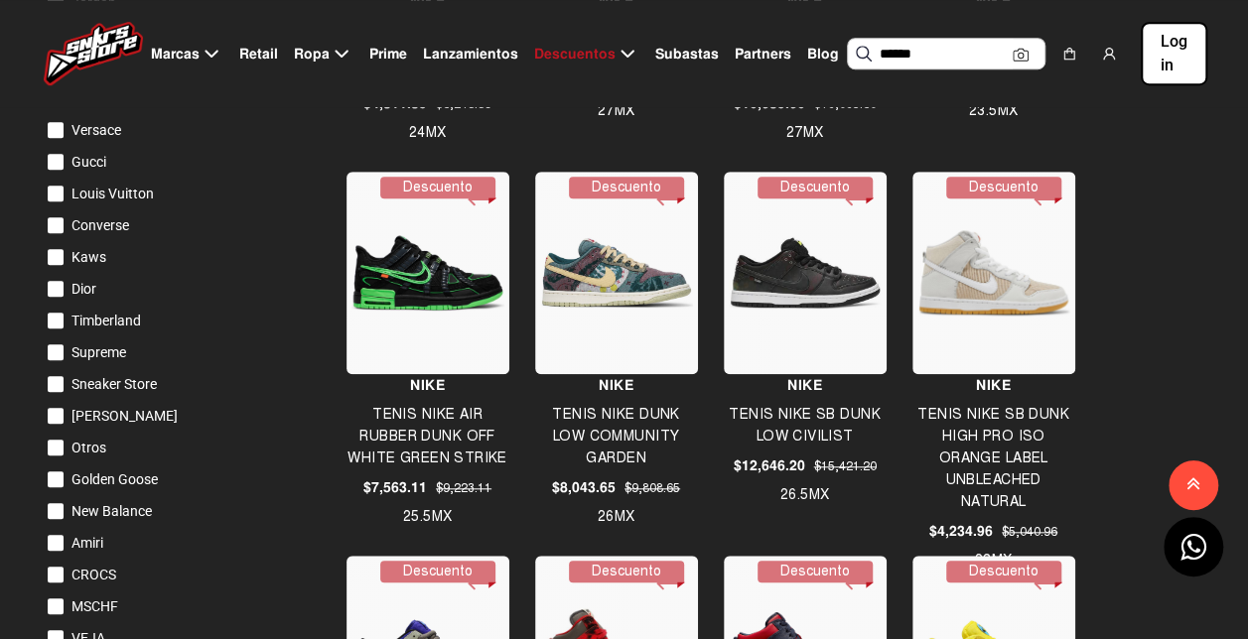
click at [58, 196] on div at bounding box center [56, 194] width 16 height 16
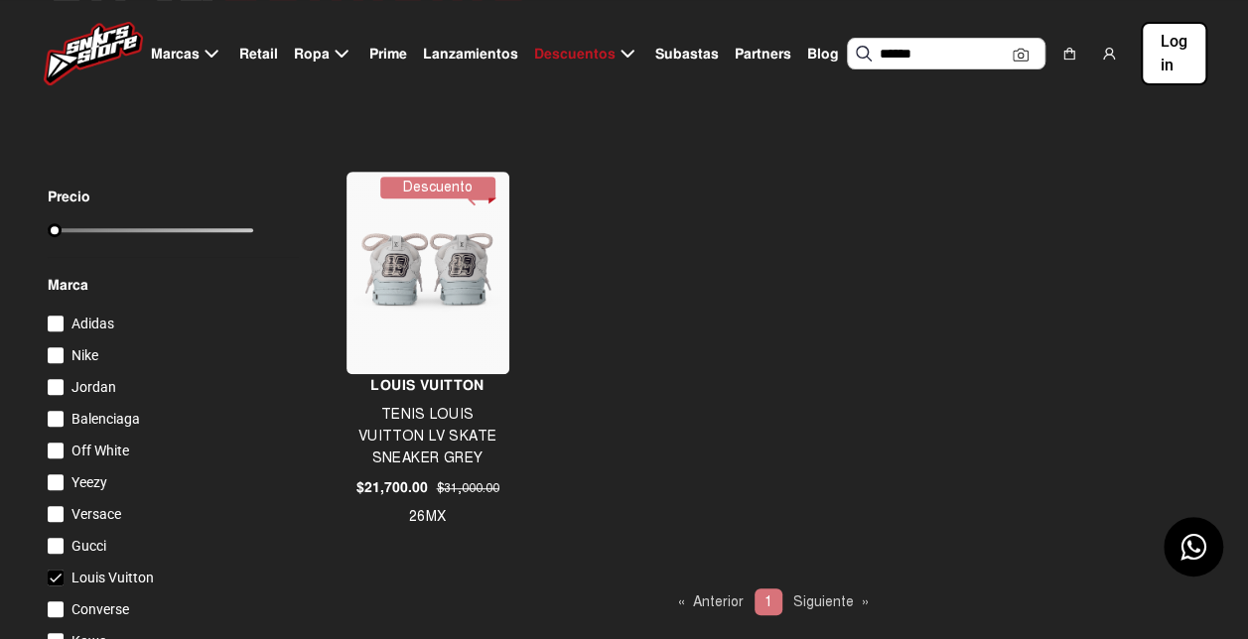
scroll to position [298, 0]
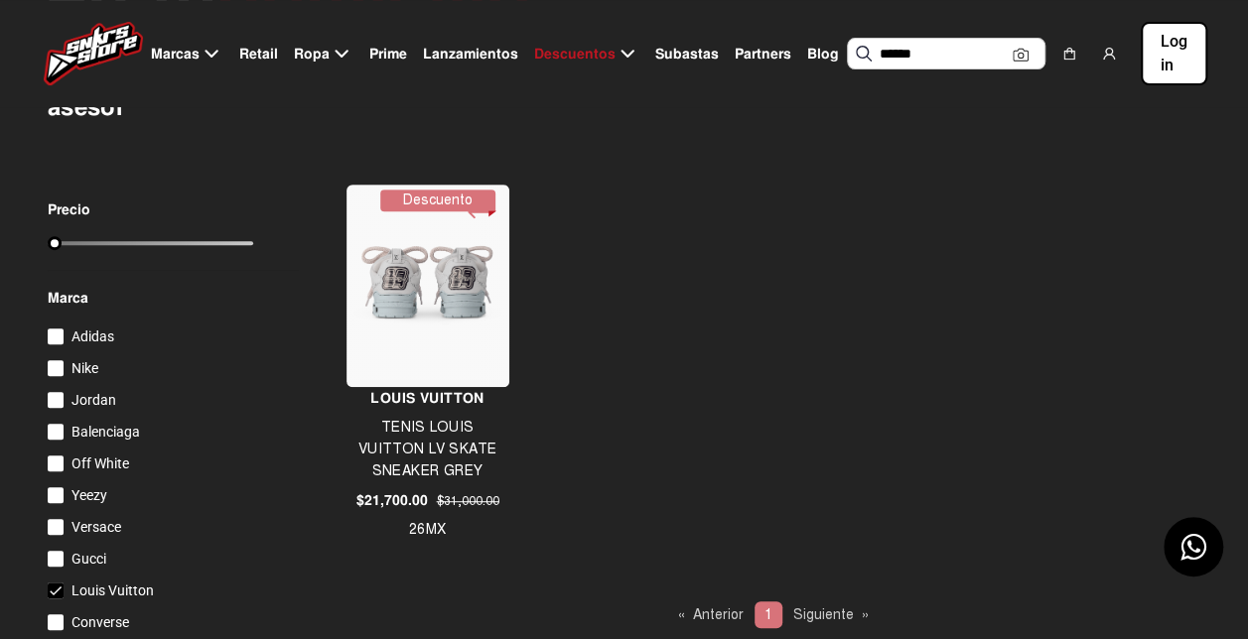
click at [54, 589] on div at bounding box center [56, 591] width 16 height 16
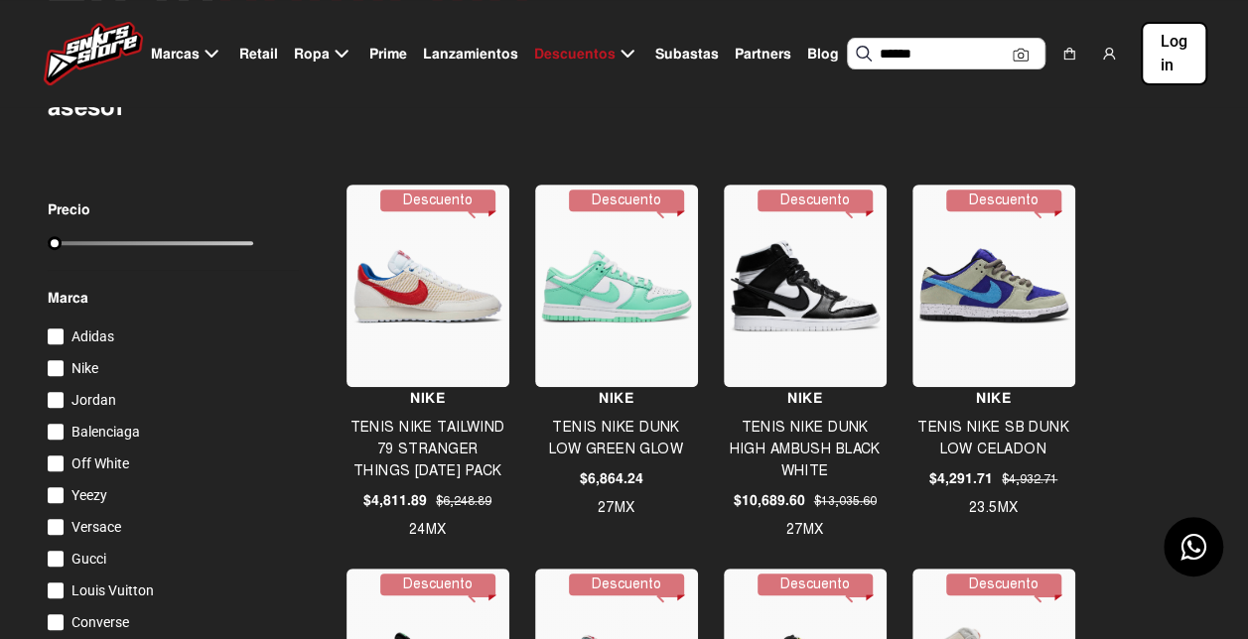
click at [55, 401] on div at bounding box center [56, 400] width 16 height 16
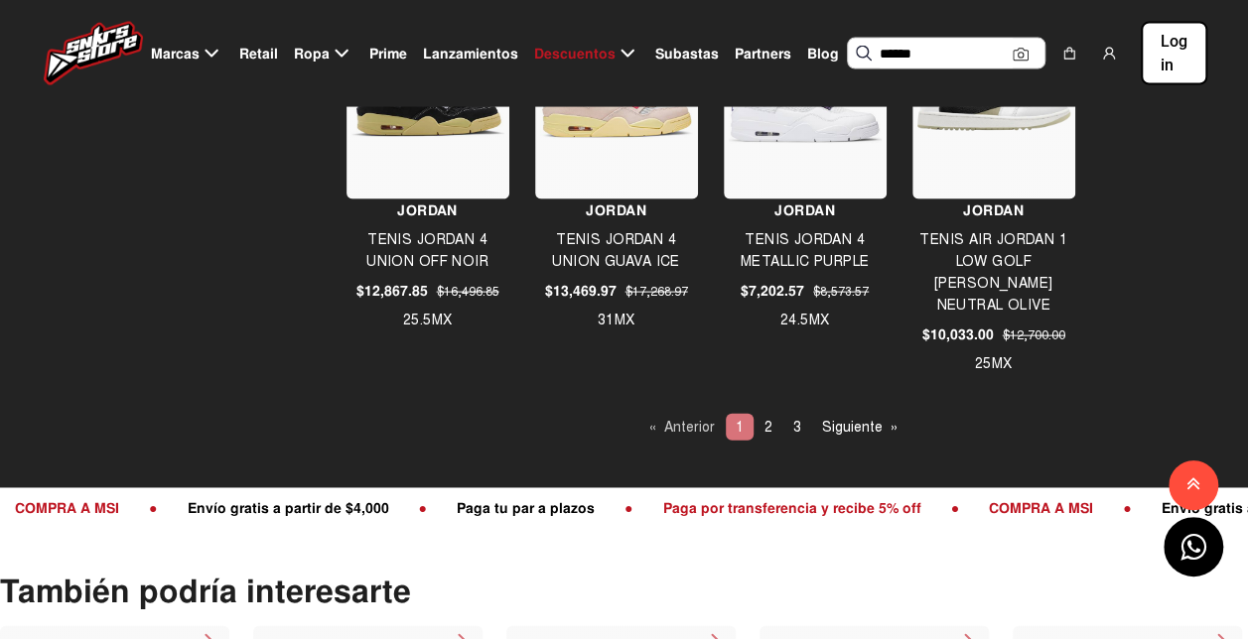
scroll to position [2085, 0]
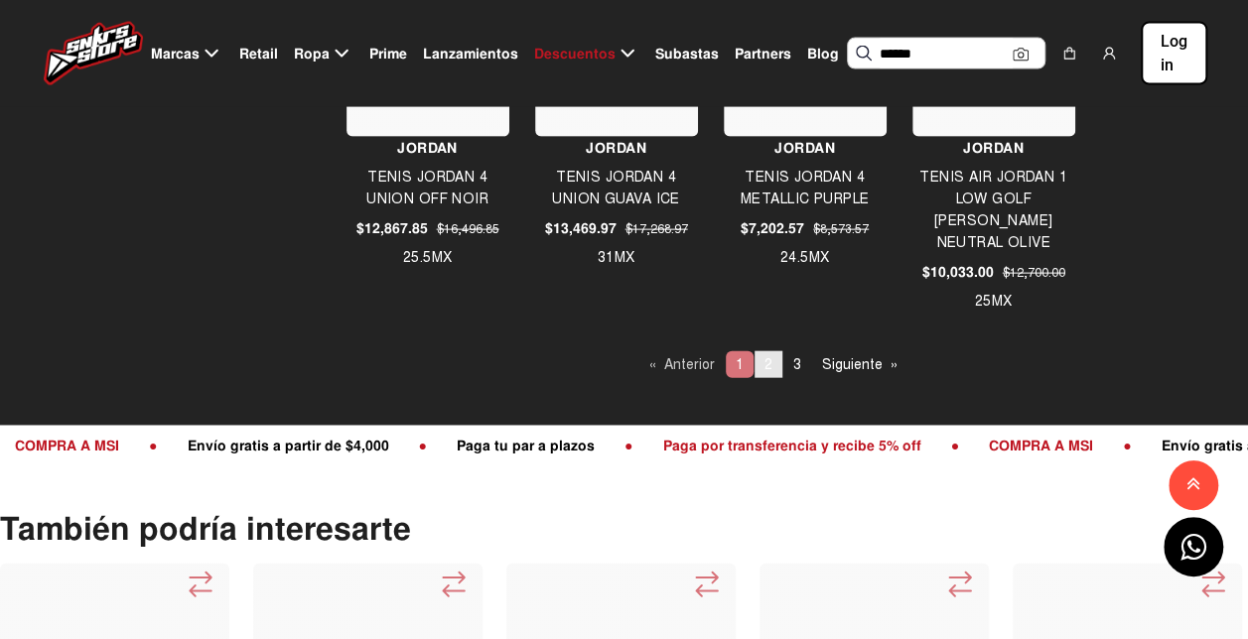
click at [759, 360] on link "page 2" at bounding box center [768, 364] width 28 height 27
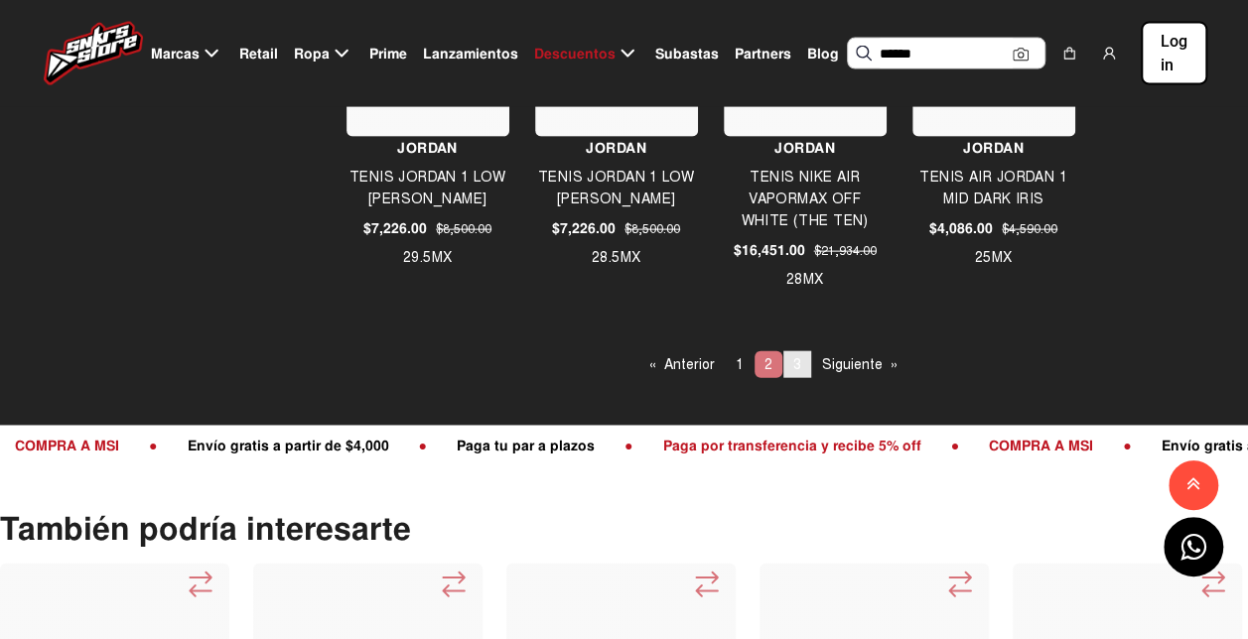
click at [796, 359] on span "3" at bounding box center [797, 364] width 8 height 17
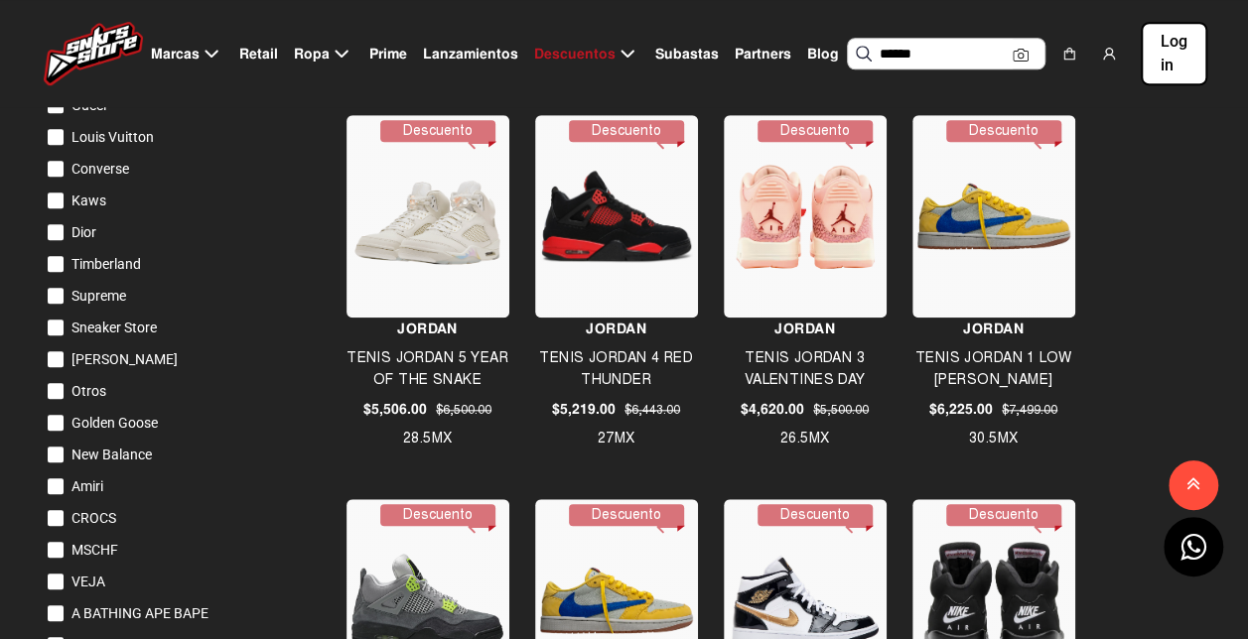
scroll to position [695, 0]
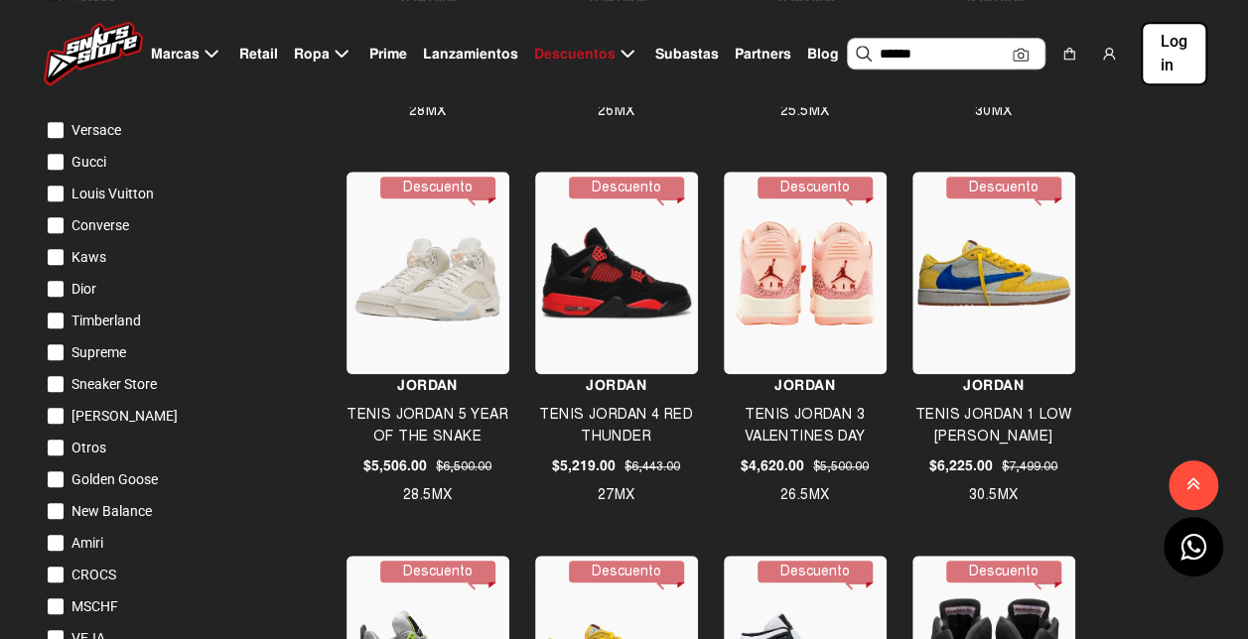
click at [485, 334] on img at bounding box center [427, 273] width 153 height 153
